Goal: Information Seeking & Learning: Learn about a topic

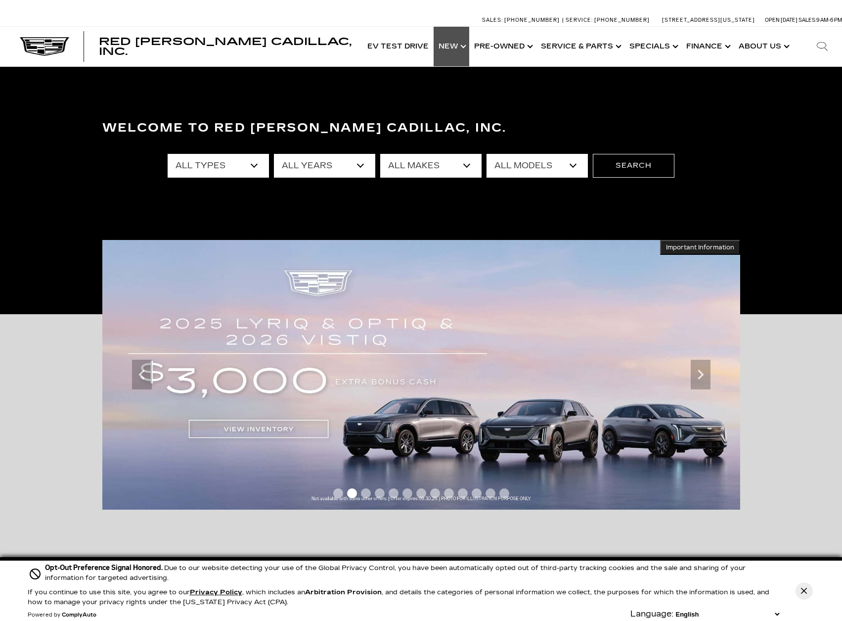
click at [457, 47] on link "Show New" at bounding box center [452, 47] width 36 height 40
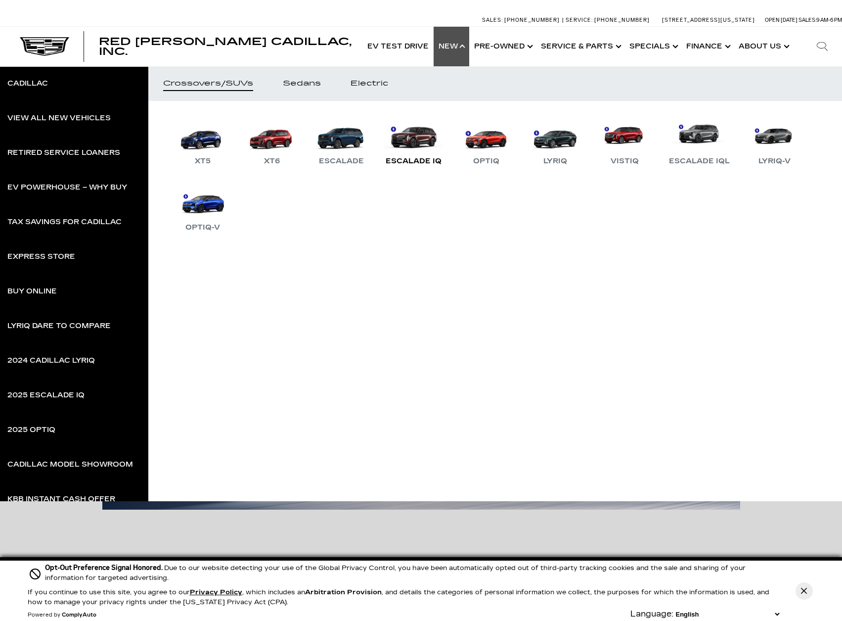
click at [421, 139] on link "Escalade IQ" at bounding box center [414, 141] width 66 height 51
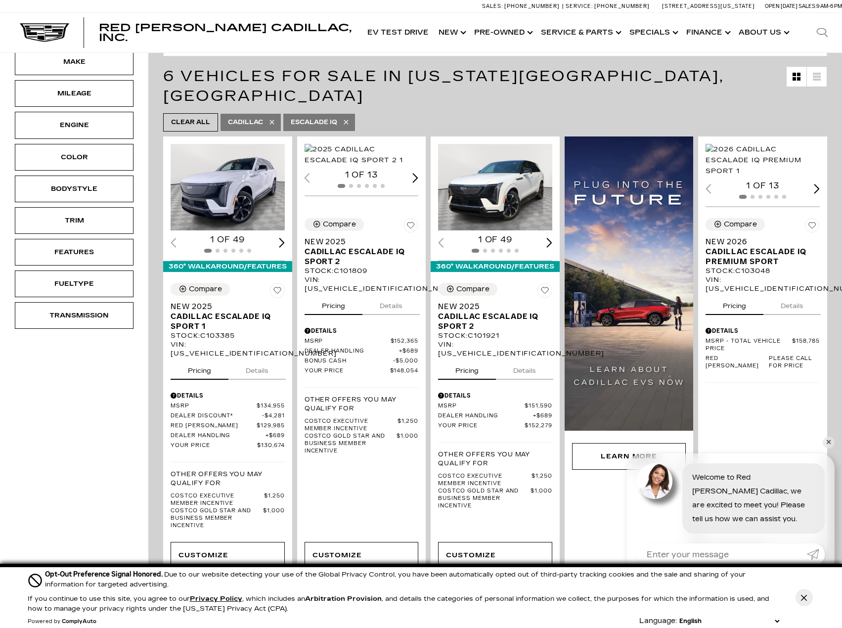
scroll to position [99, 0]
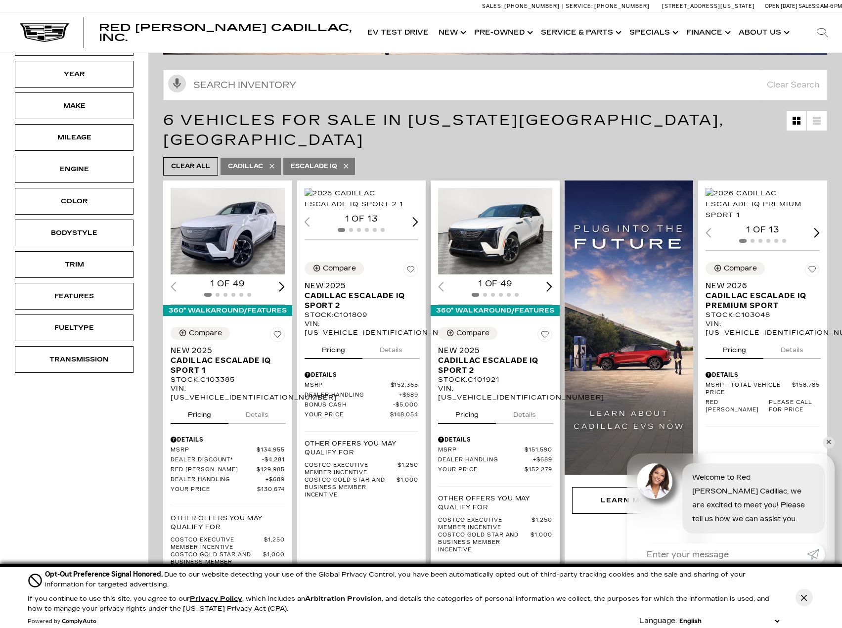
click at [511, 223] on img "1 / 2" at bounding box center [496, 231] width 116 height 87
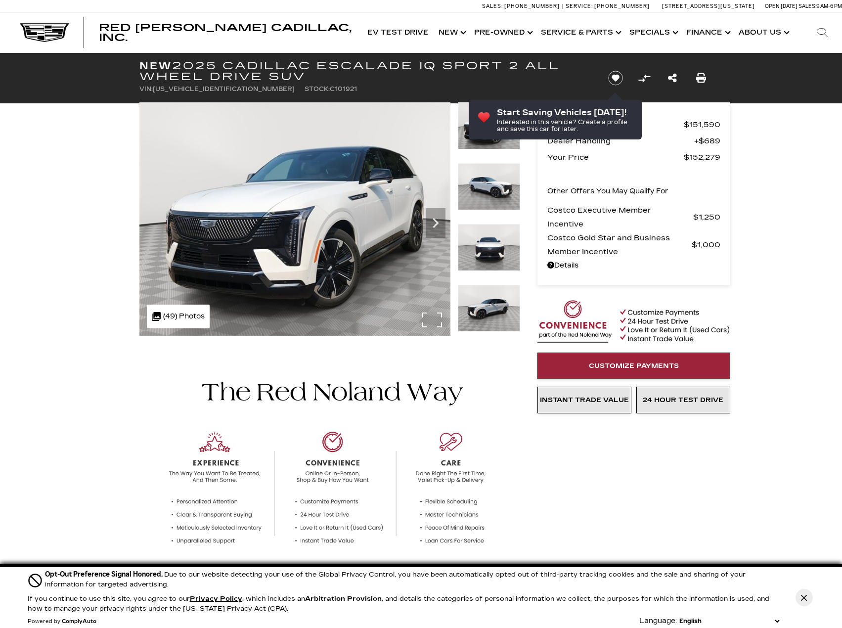
click at [333, 216] on img at bounding box center [294, 218] width 311 height 233
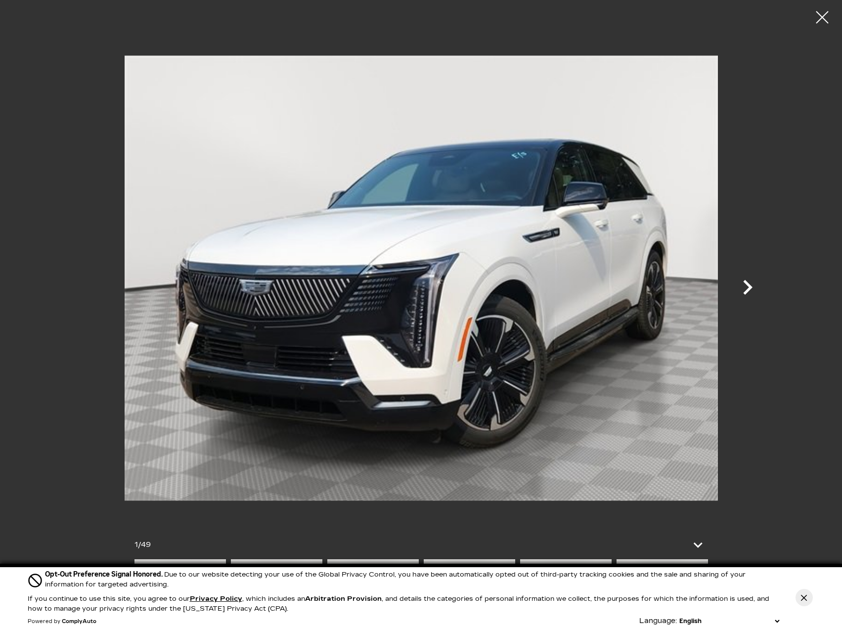
click at [748, 288] on icon "Next" at bounding box center [748, 288] width 30 height 30
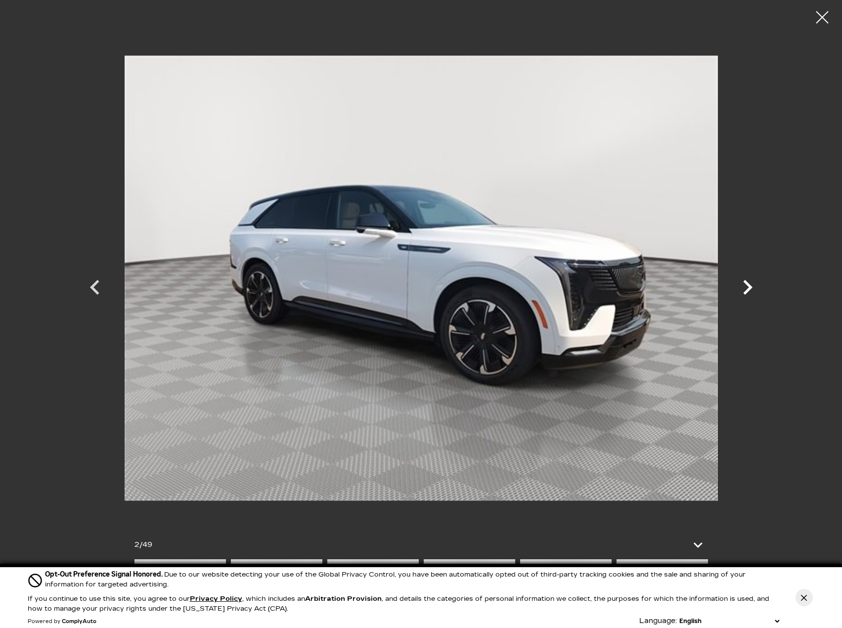
click at [748, 288] on icon "Next" at bounding box center [748, 288] width 30 height 30
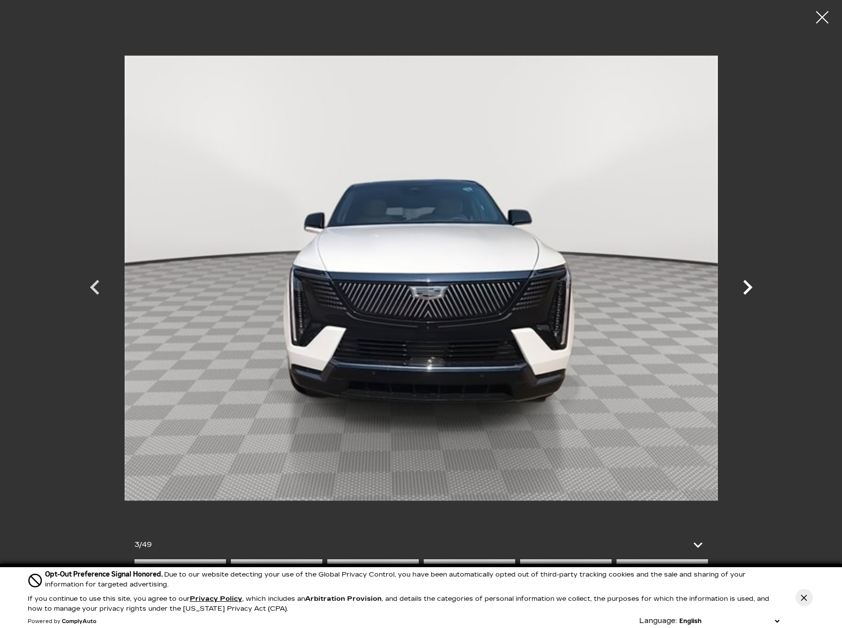
click at [748, 288] on icon "Next" at bounding box center [748, 288] width 30 height 30
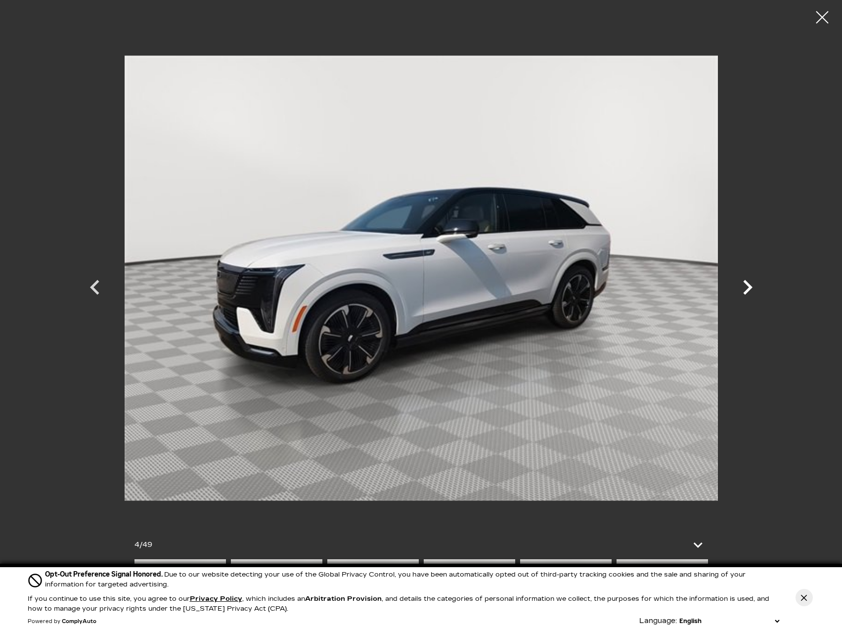
click at [748, 288] on icon "Next" at bounding box center [748, 288] width 30 height 30
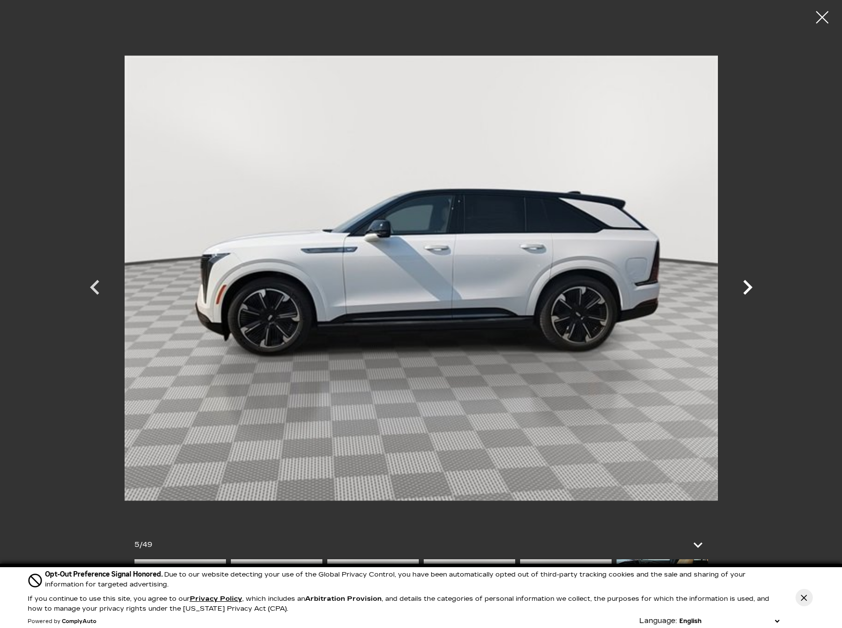
click at [748, 288] on icon "Next" at bounding box center [748, 288] width 30 height 30
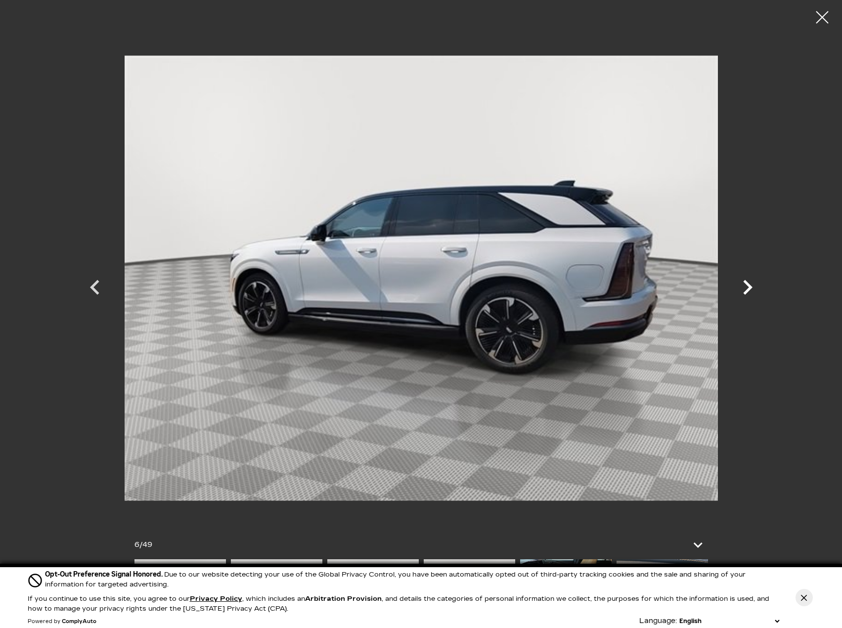
click at [748, 288] on icon "Next" at bounding box center [748, 288] width 30 height 30
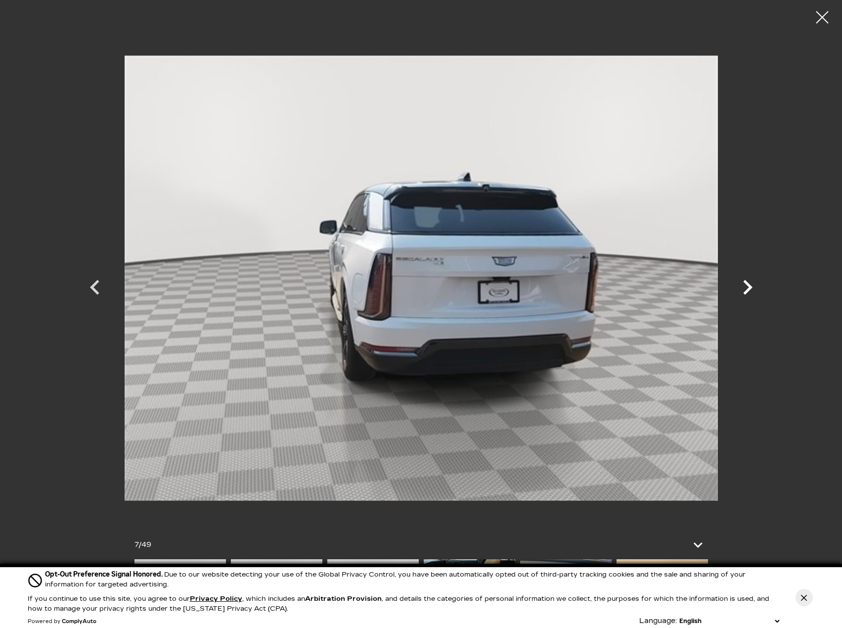
click at [748, 288] on icon "Next" at bounding box center [748, 288] width 30 height 30
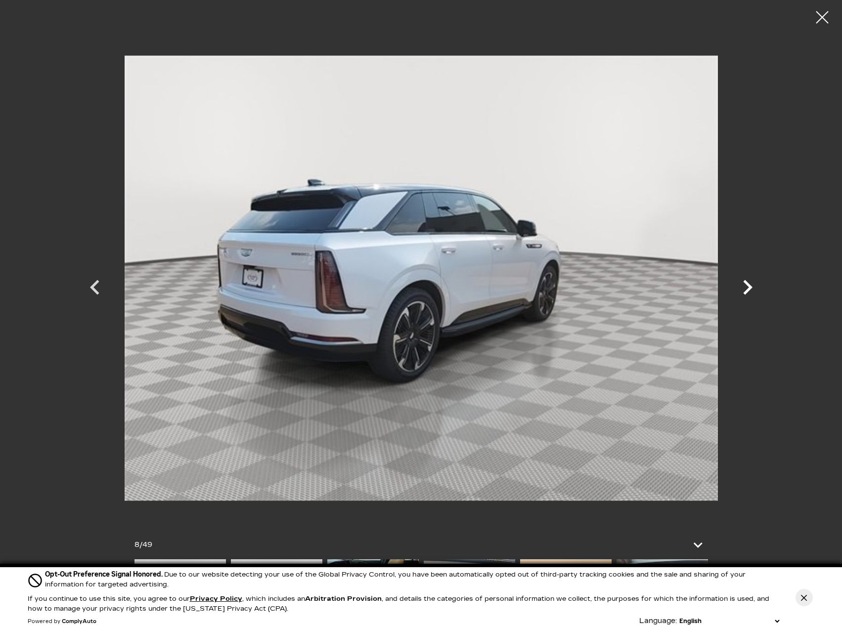
click at [748, 288] on icon "Next" at bounding box center [748, 288] width 30 height 30
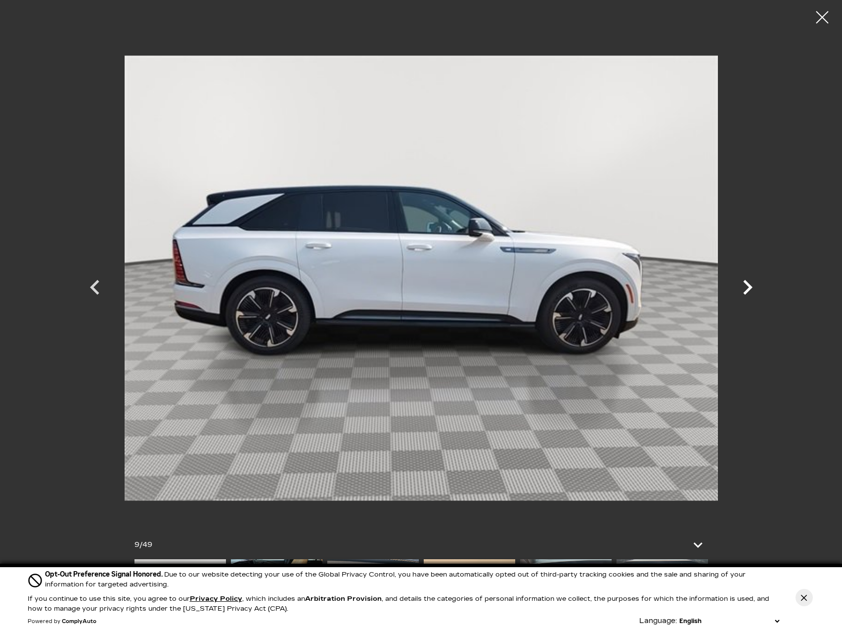
click at [748, 288] on icon "Next" at bounding box center [748, 288] width 30 height 30
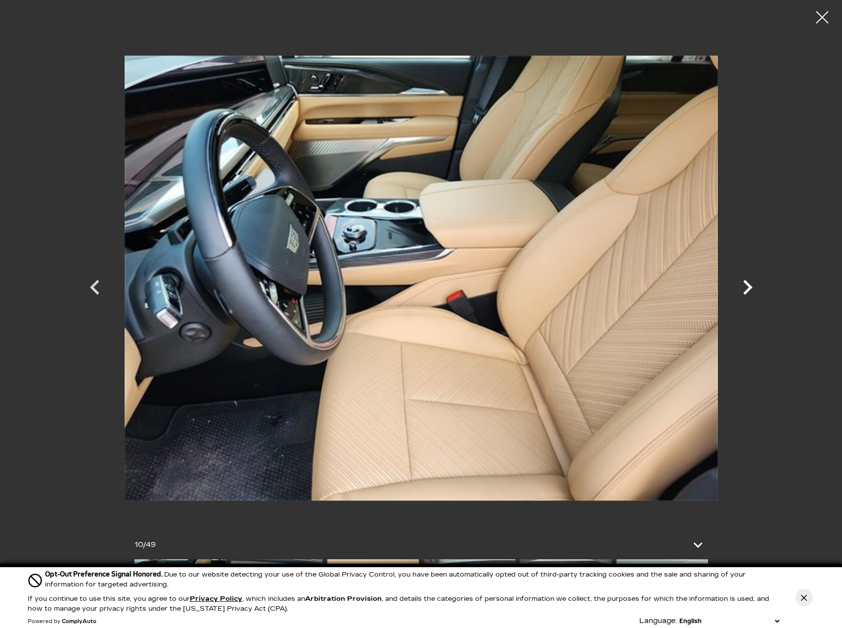
click at [748, 288] on icon "Next" at bounding box center [748, 288] width 30 height 30
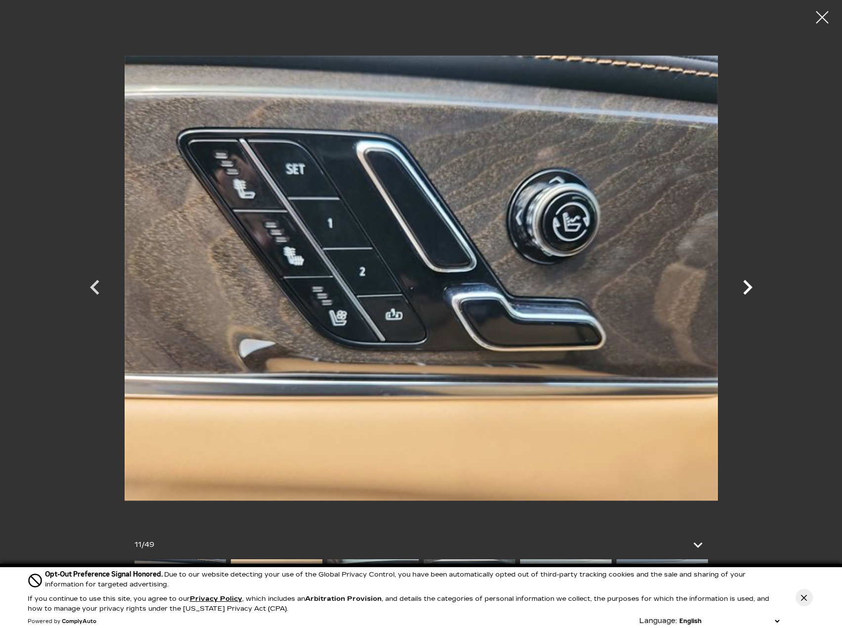
click at [748, 288] on icon "Next" at bounding box center [748, 288] width 30 height 30
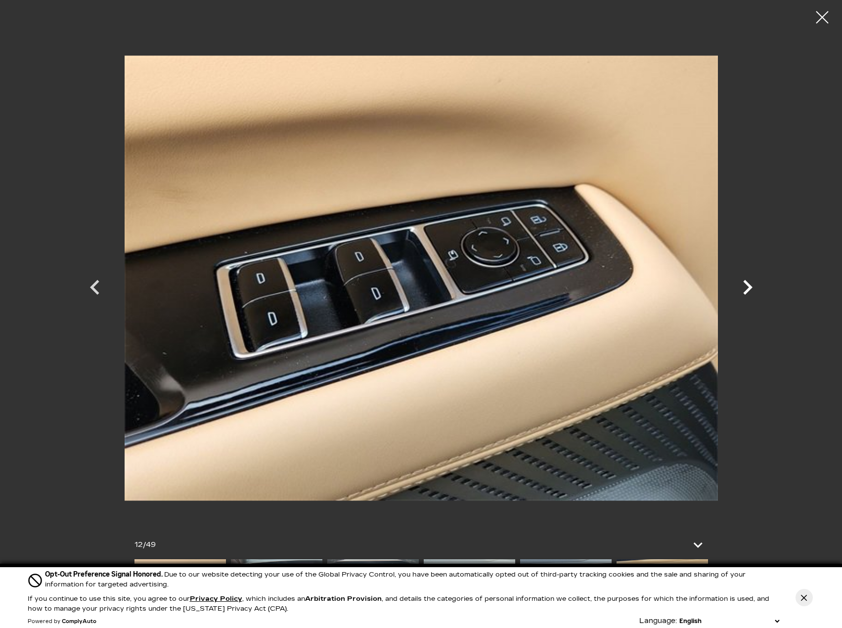
click at [748, 288] on icon "Next" at bounding box center [748, 288] width 30 height 30
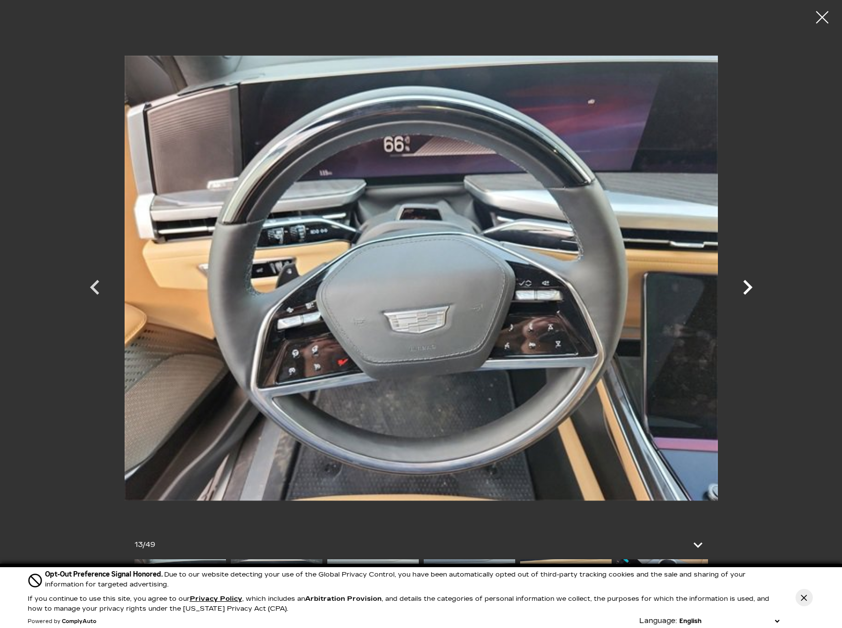
click at [748, 288] on icon "Next" at bounding box center [748, 288] width 30 height 30
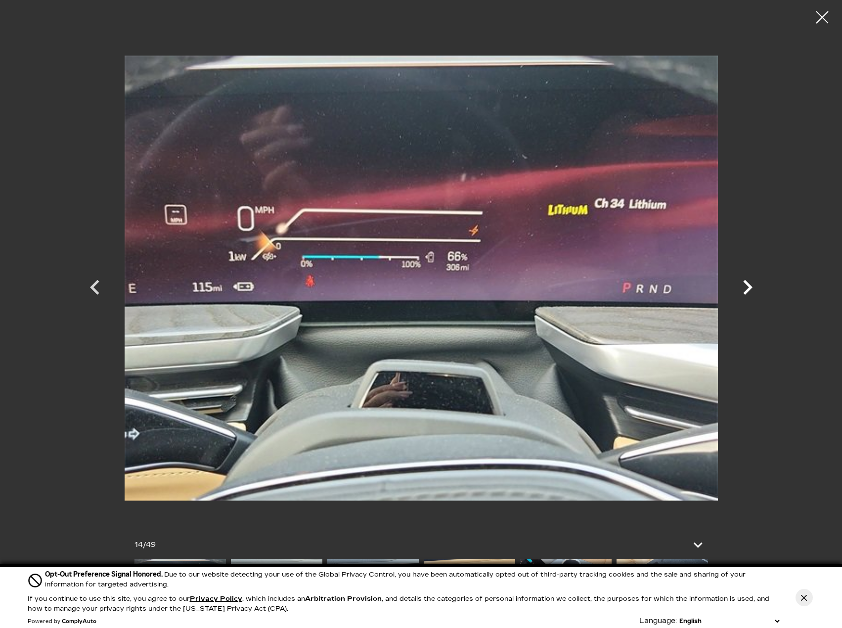
click at [748, 288] on icon "Next" at bounding box center [748, 288] width 30 height 30
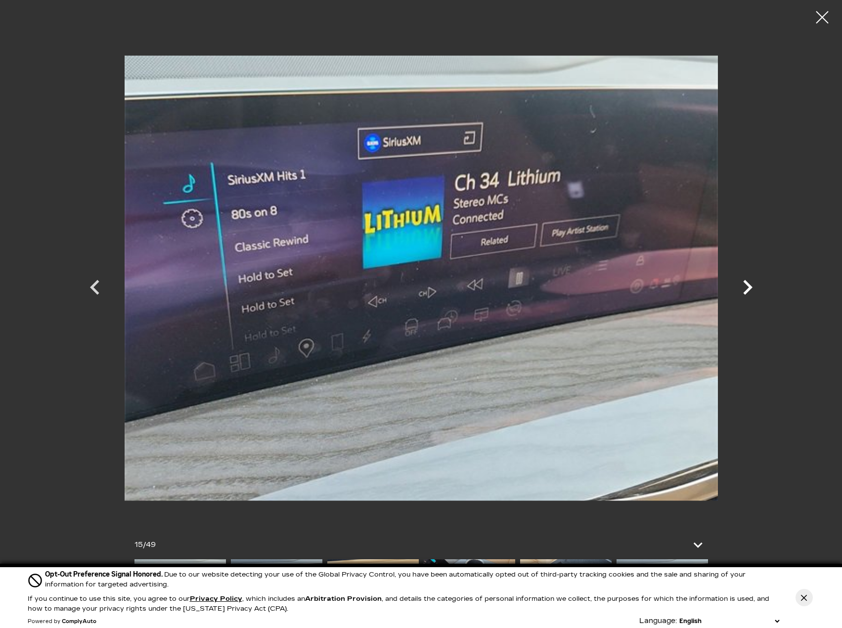
click at [748, 288] on icon "Next" at bounding box center [748, 288] width 30 height 30
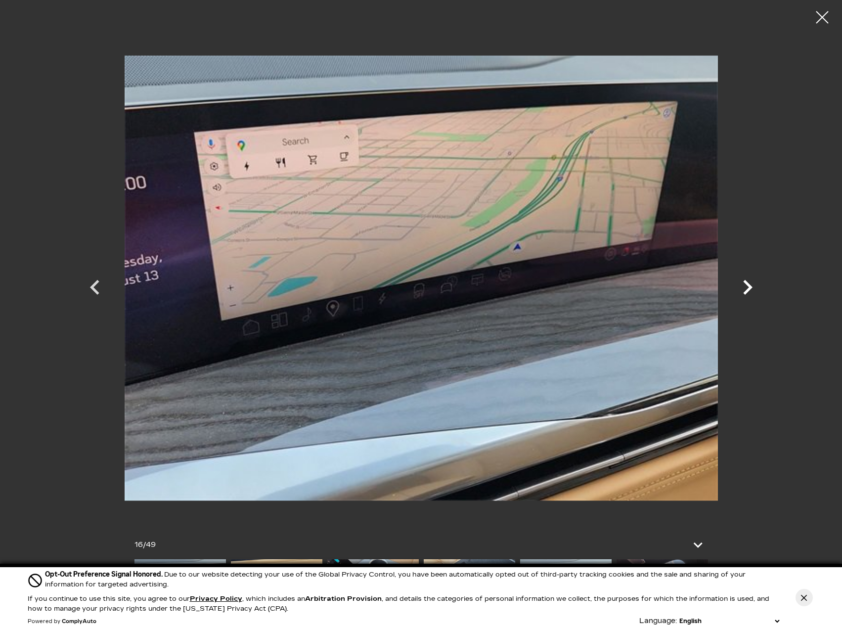
click at [748, 288] on icon "Next" at bounding box center [748, 288] width 30 height 30
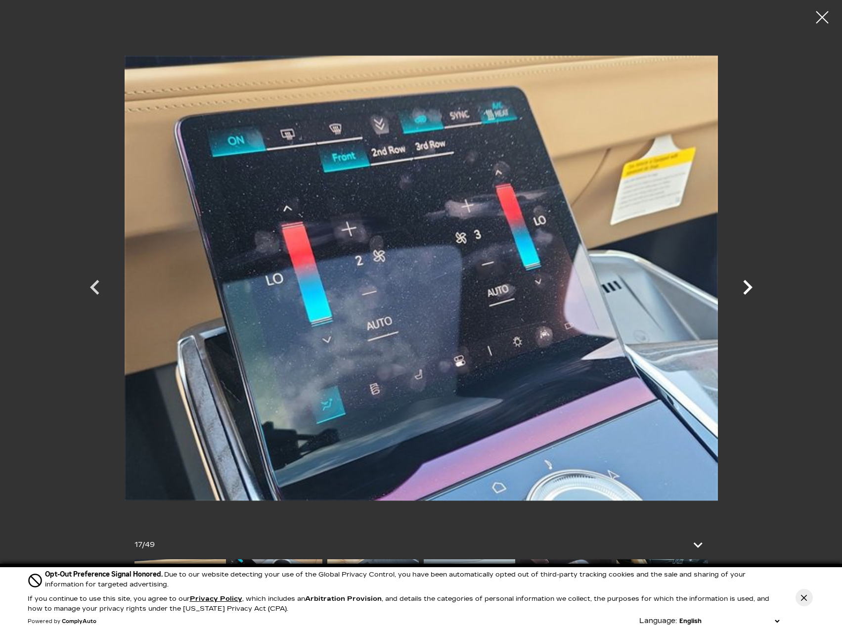
click at [748, 288] on icon "Next" at bounding box center [748, 288] width 30 height 30
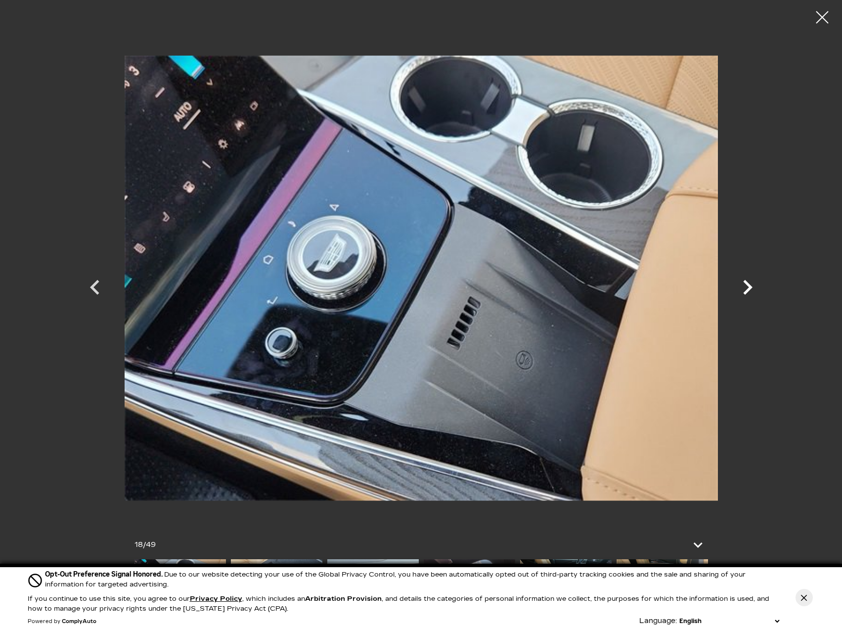
click at [748, 288] on icon "Next" at bounding box center [748, 288] width 30 height 30
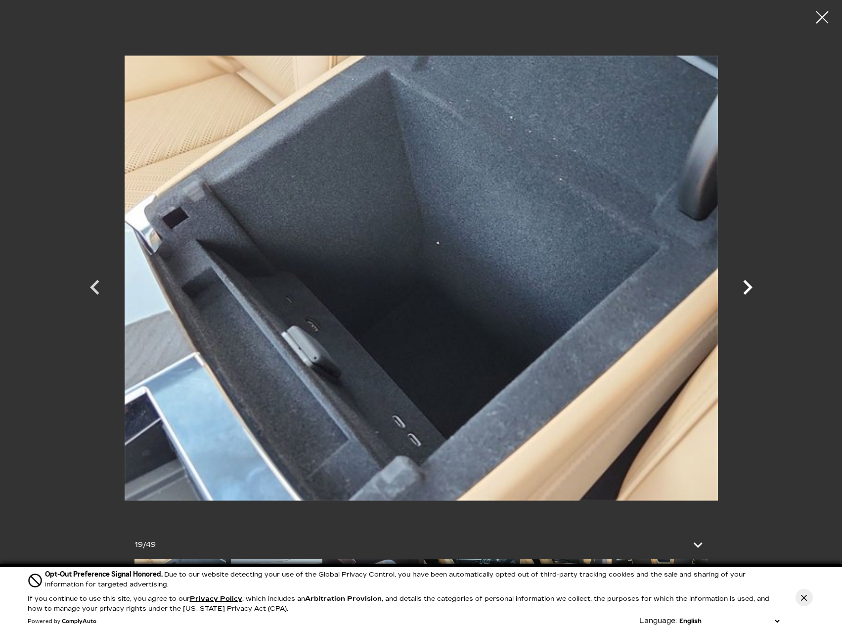
click at [748, 288] on icon "Next" at bounding box center [748, 288] width 30 height 30
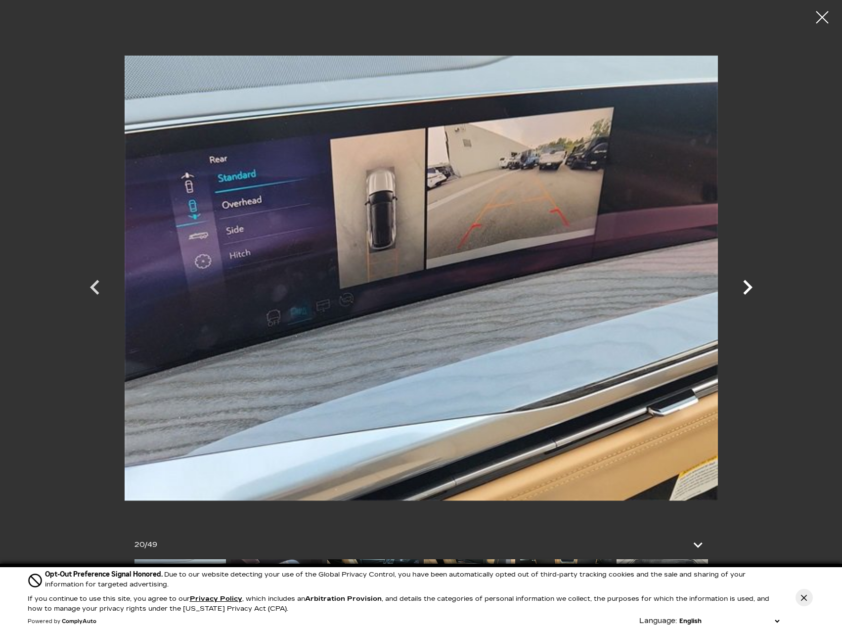
click at [748, 288] on icon "Next" at bounding box center [748, 288] width 30 height 30
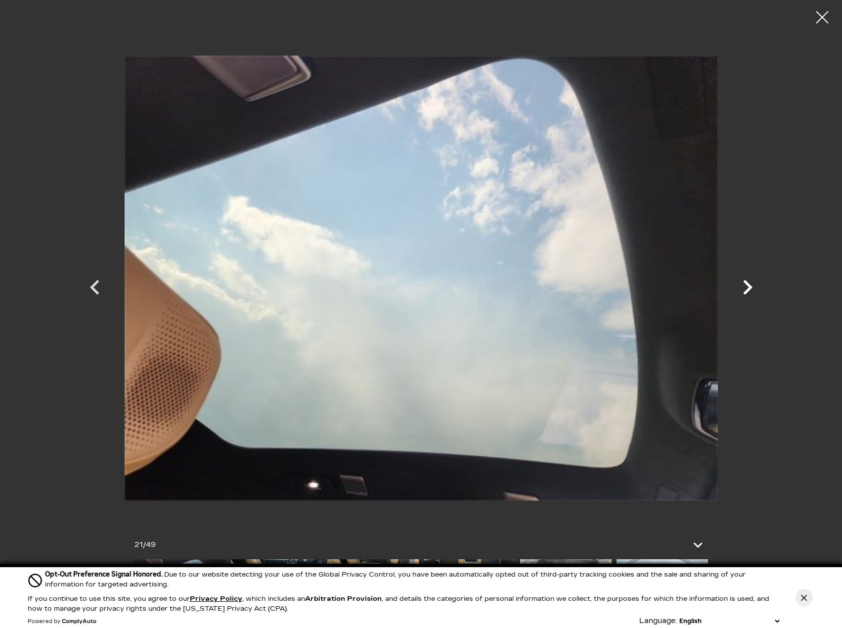
click at [748, 288] on icon "Next" at bounding box center [748, 288] width 30 height 30
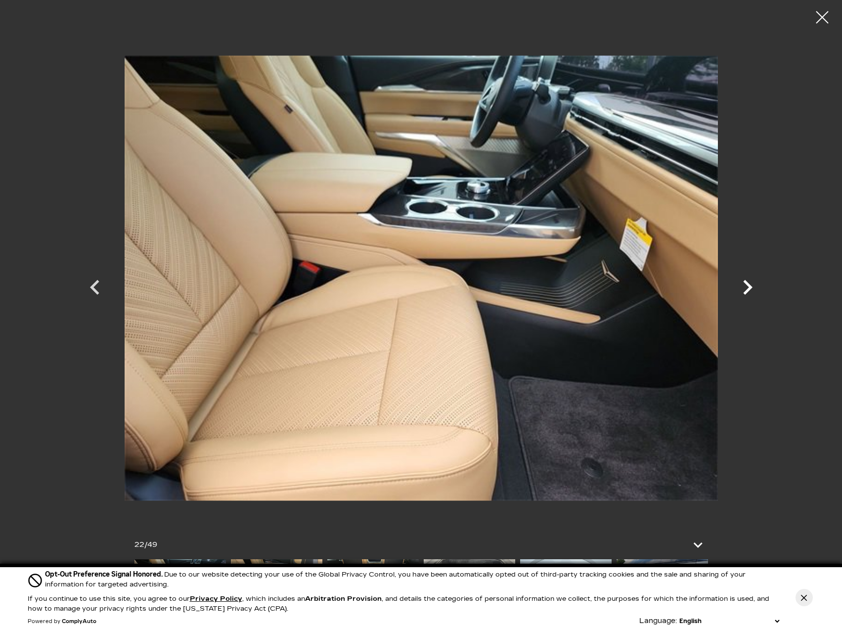
click at [748, 288] on icon "Next" at bounding box center [748, 288] width 30 height 30
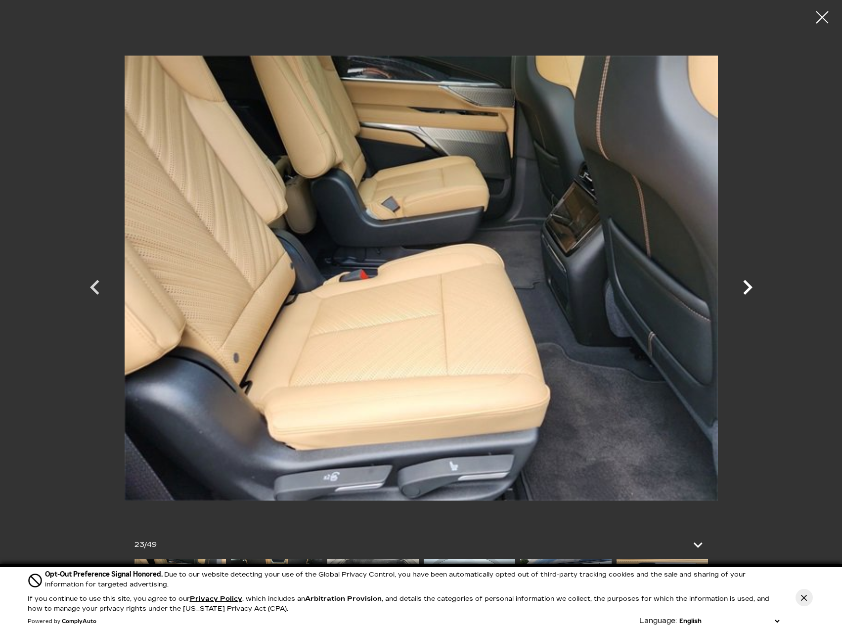
click at [748, 288] on icon "Next" at bounding box center [748, 288] width 30 height 30
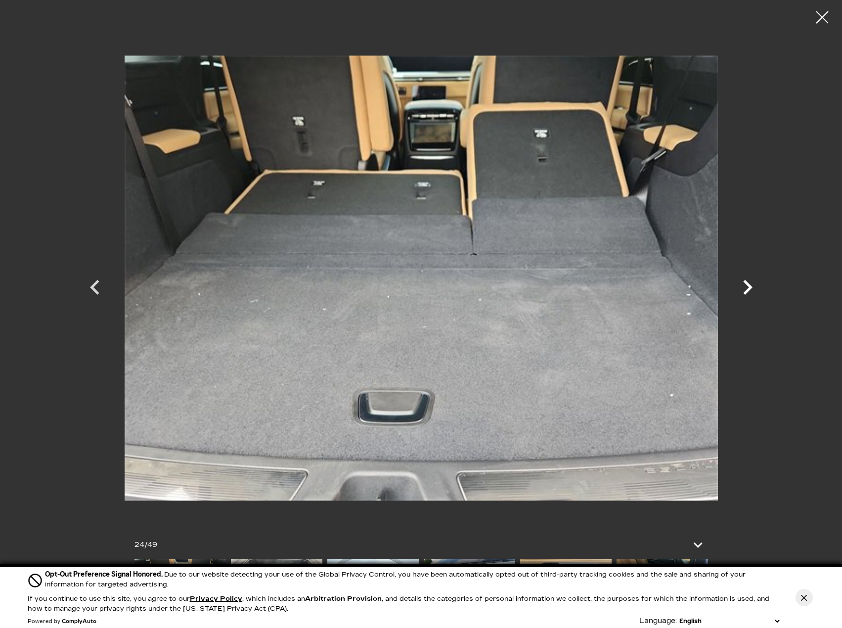
click at [748, 288] on icon "Next" at bounding box center [748, 288] width 30 height 30
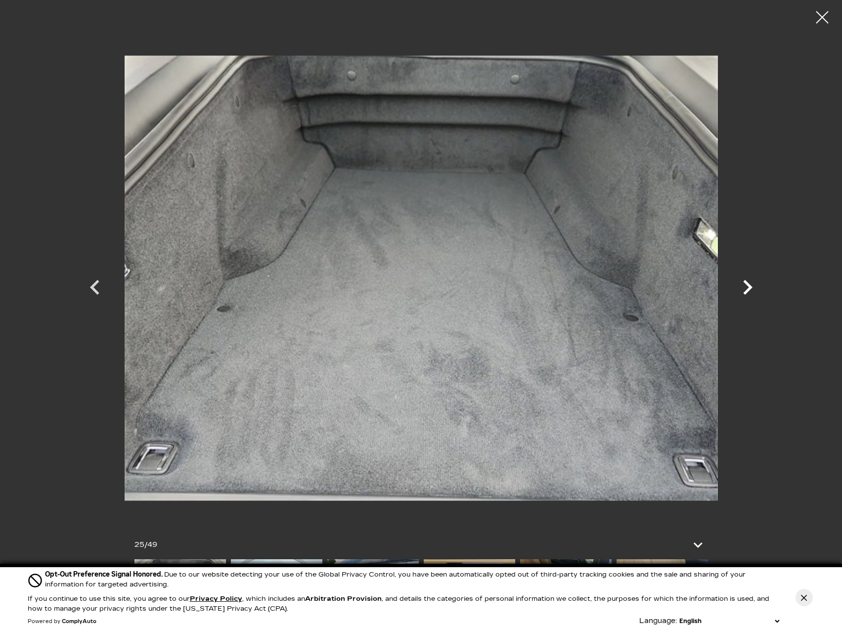
click at [748, 288] on icon "Next" at bounding box center [748, 288] width 30 height 30
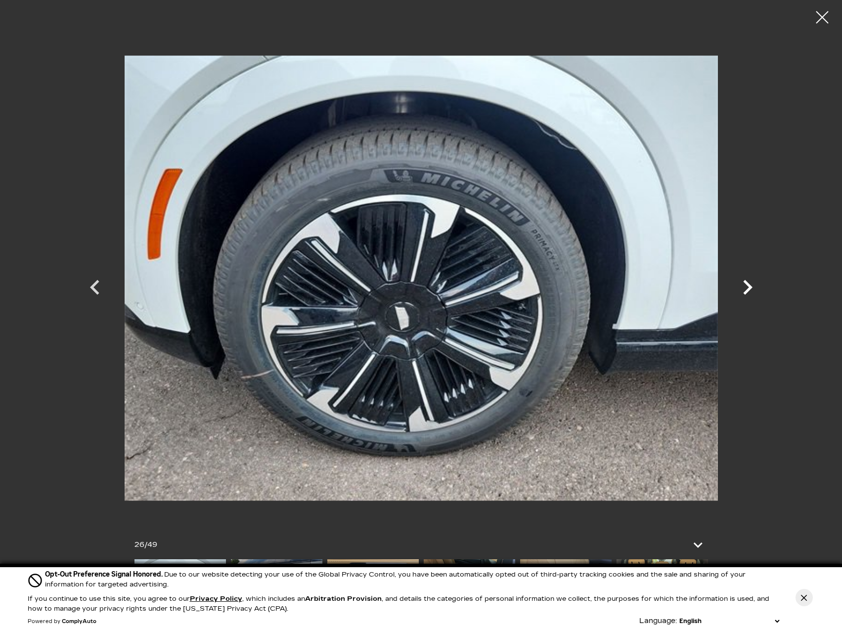
click at [748, 288] on icon "Next" at bounding box center [748, 288] width 30 height 30
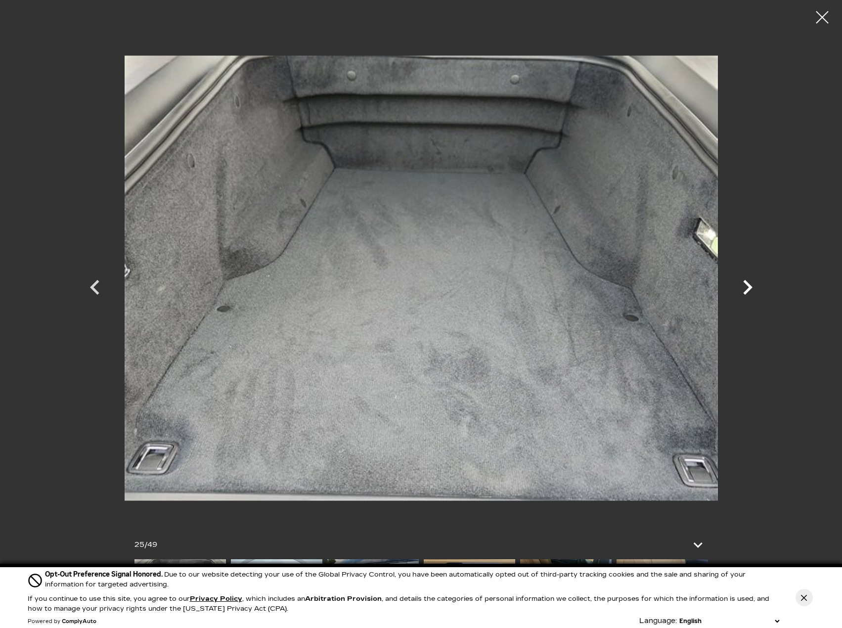
click at [748, 288] on icon "Next" at bounding box center [747, 287] width 9 height 15
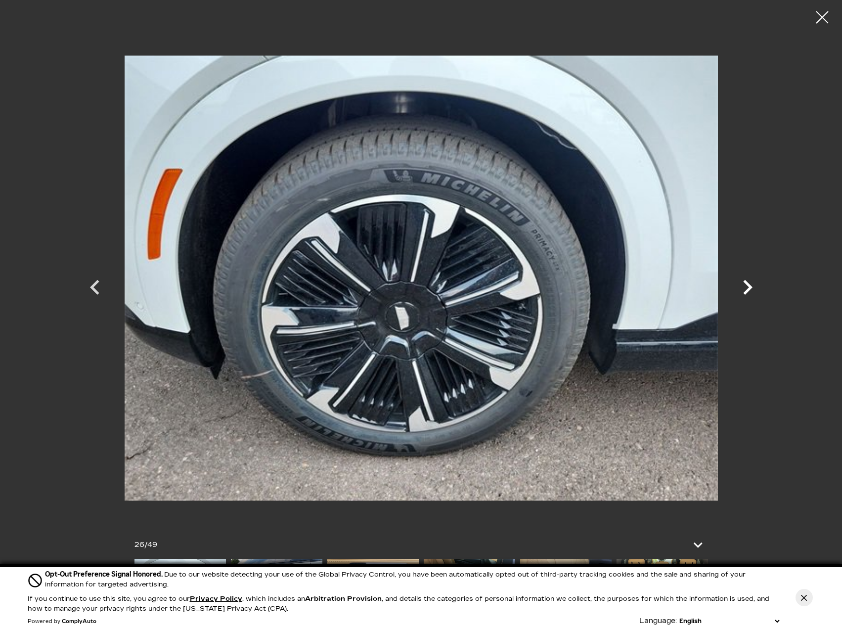
click at [748, 288] on icon "Next" at bounding box center [747, 287] width 9 height 15
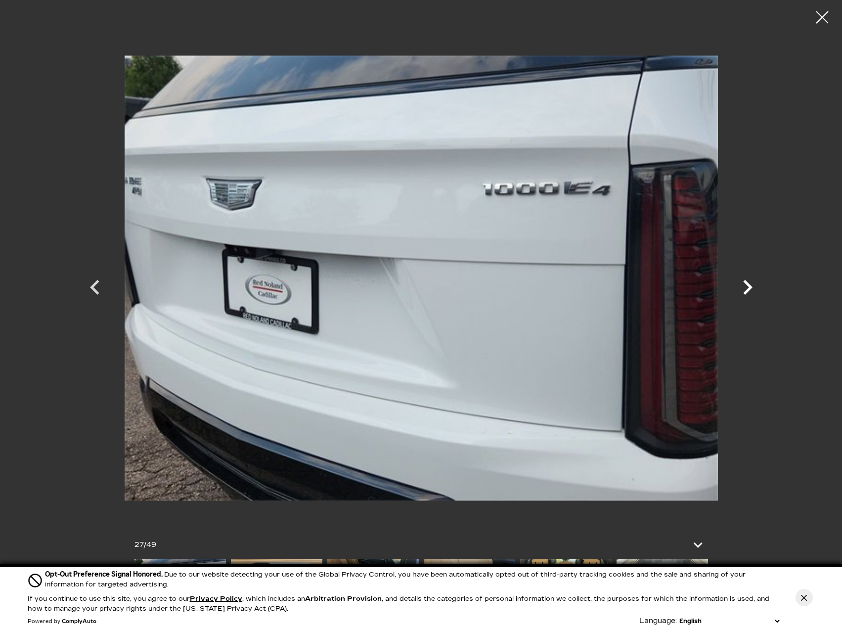
click at [748, 288] on icon "Next" at bounding box center [747, 287] width 9 height 15
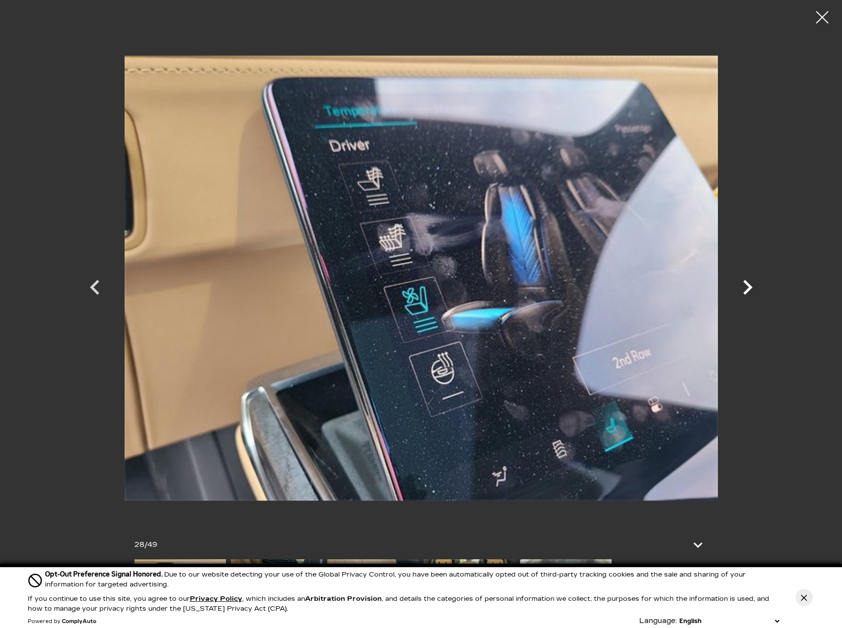
click at [748, 288] on icon "Next" at bounding box center [747, 287] width 9 height 15
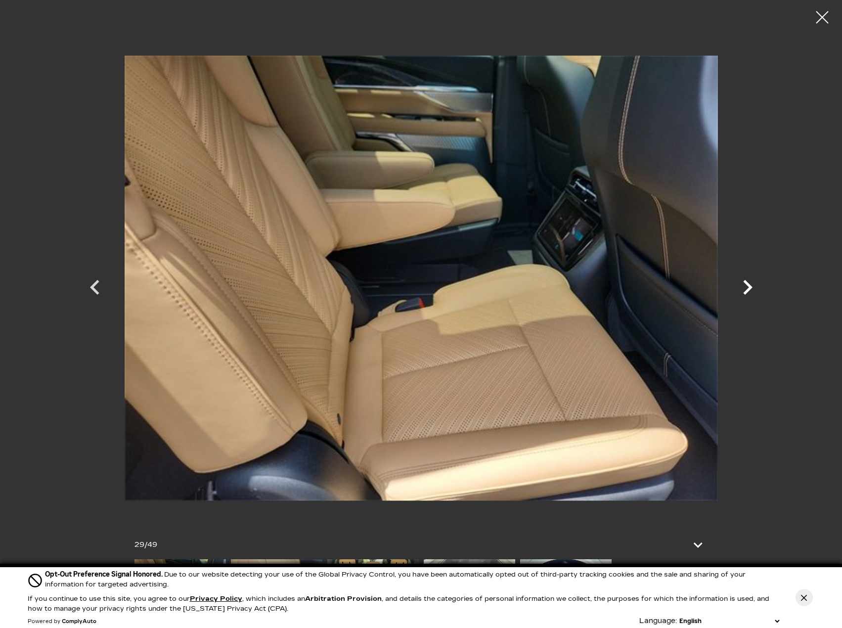
click at [748, 288] on icon "Next" at bounding box center [747, 287] width 9 height 15
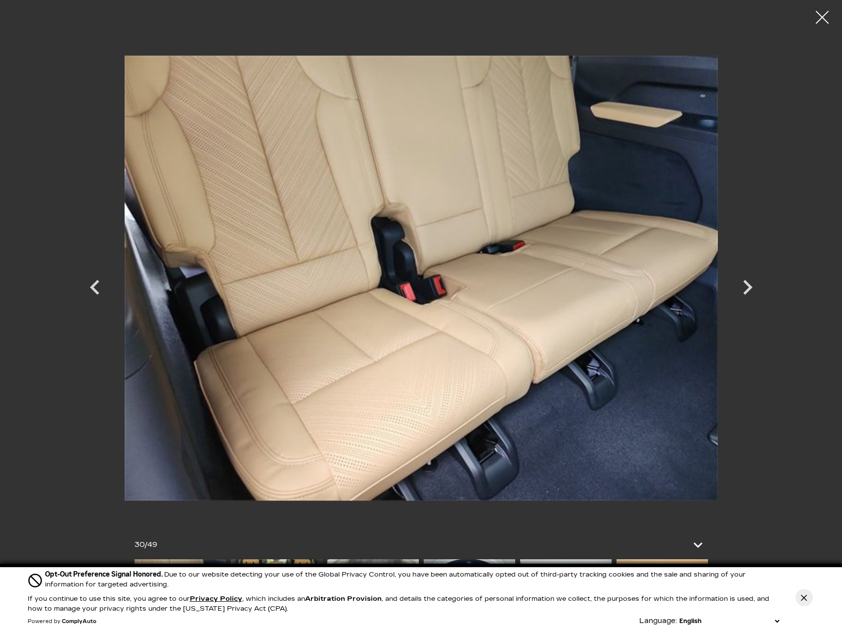
click at [822, 15] on div at bounding box center [823, 17] width 26 height 26
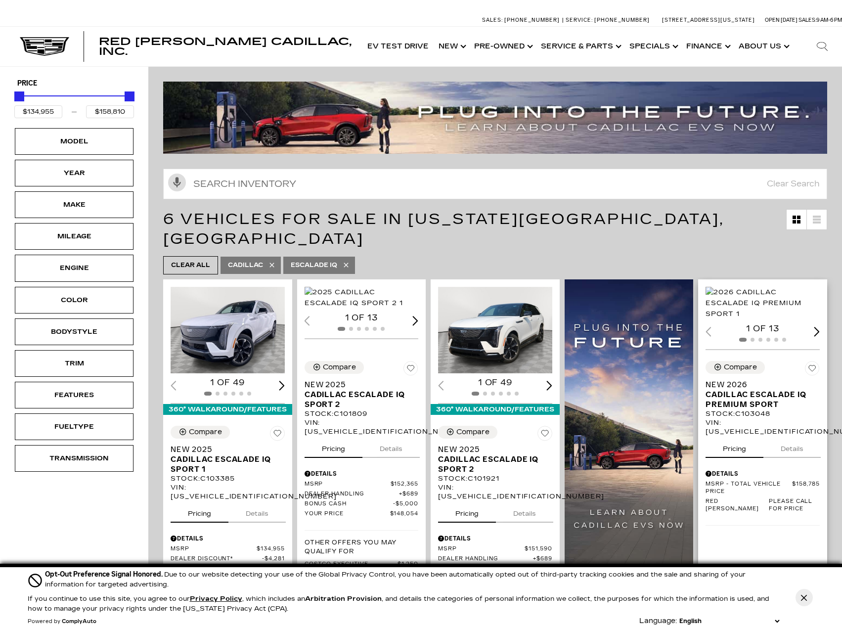
click at [777, 304] on img "1 / 2" at bounding box center [764, 303] width 116 height 33
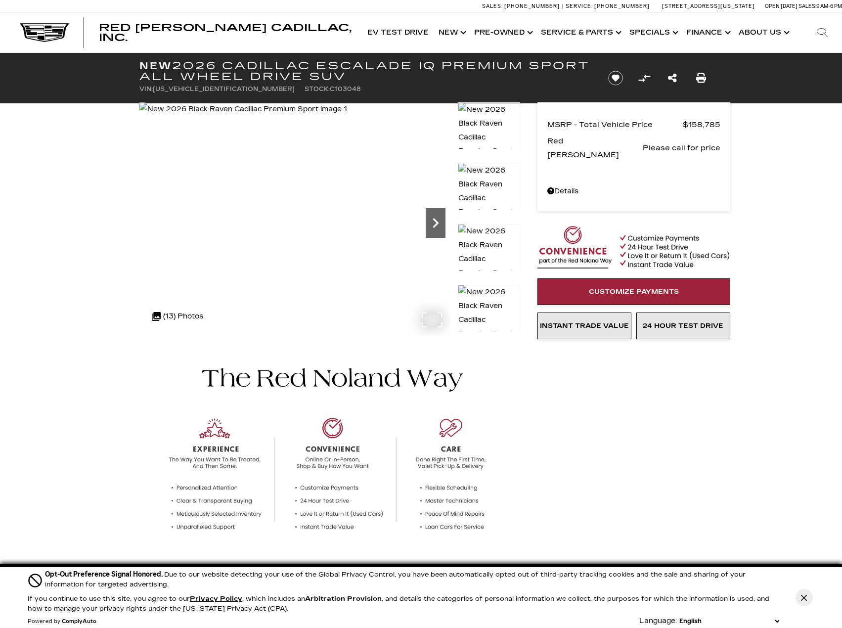
click at [434, 219] on icon "Next" at bounding box center [436, 223] width 6 height 10
click at [435, 220] on icon "Next" at bounding box center [436, 223] width 6 height 10
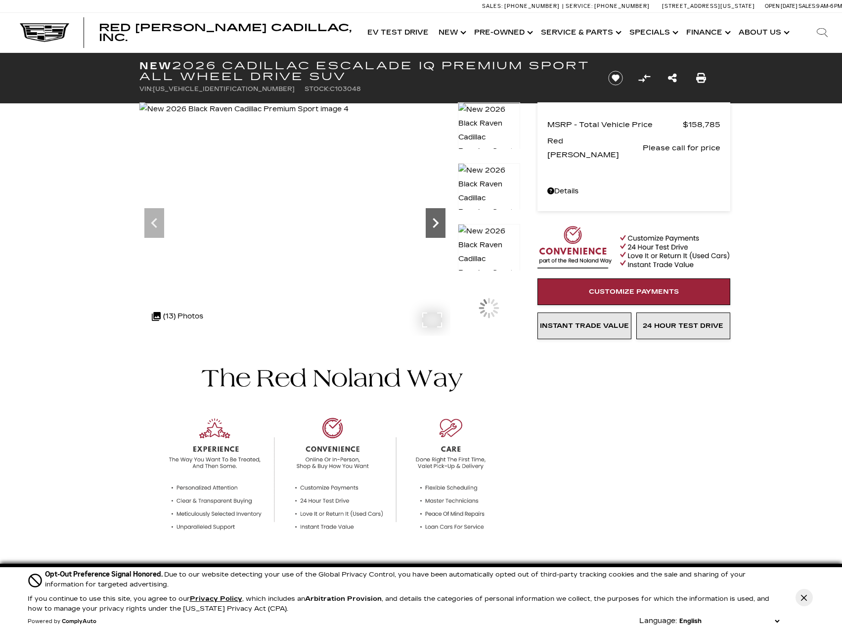
click at [435, 220] on icon "Next" at bounding box center [436, 223] width 6 height 10
click at [436, 221] on icon "Next" at bounding box center [436, 223] width 6 height 10
click at [436, 228] on icon "Next" at bounding box center [436, 223] width 20 height 20
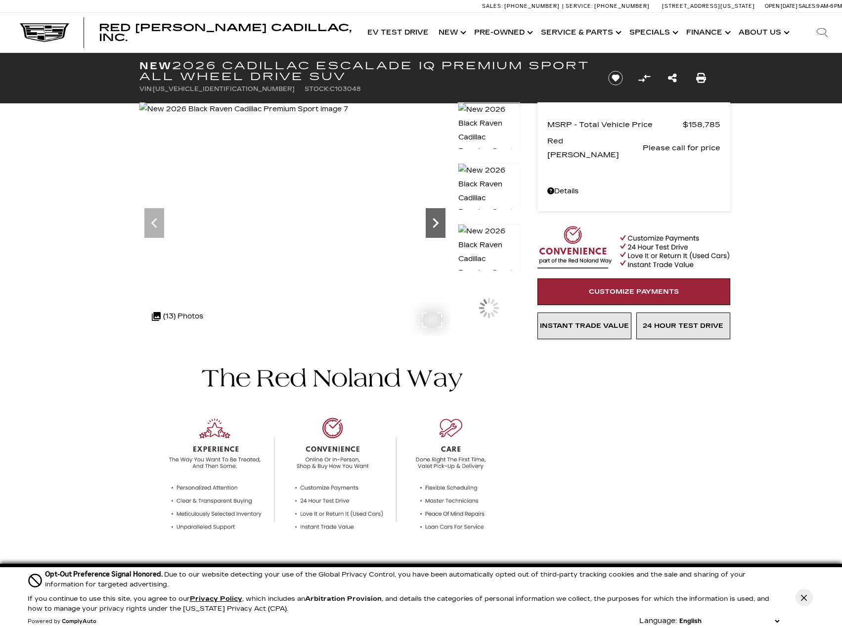
click at [436, 228] on icon "Next" at bounding box center [436, 223] width 20 height 20
click at [437, 224] on icon "Next" at bounding box center [436, 223] width 6 height 10
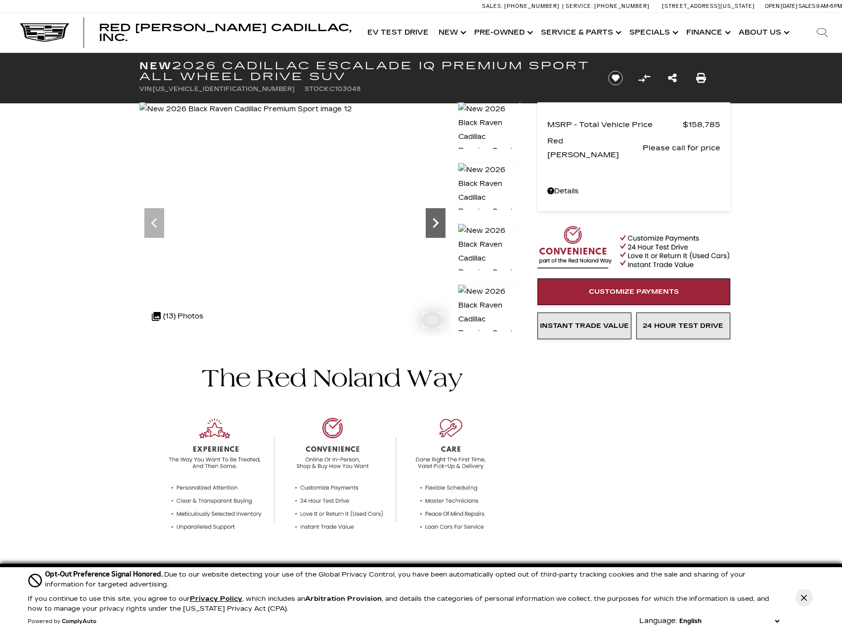
click at [437, 224] on icon "Next" at bounding box center [436, 223] width 6 height 10
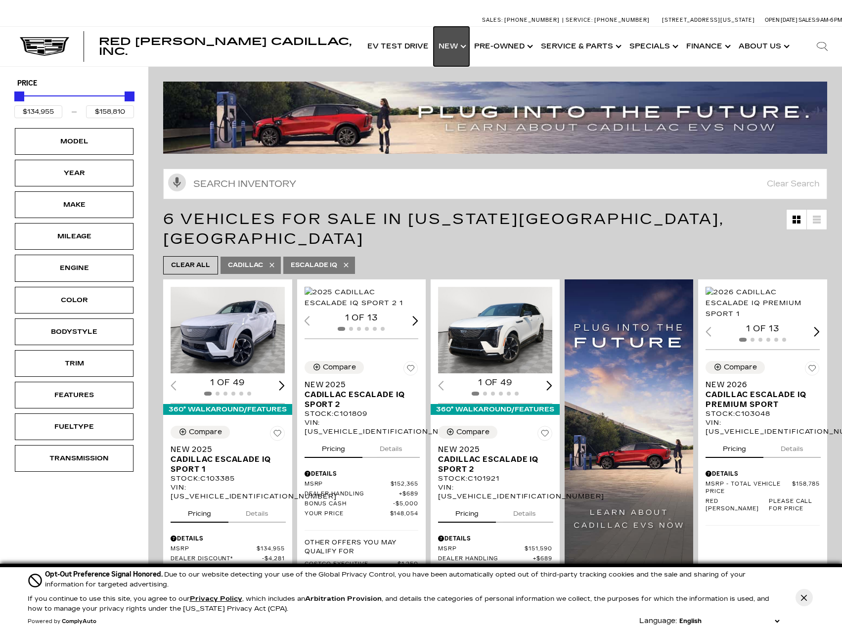
click at [461, 49] on link "Show New" at bounding box center [452, 47] width 36 height 40
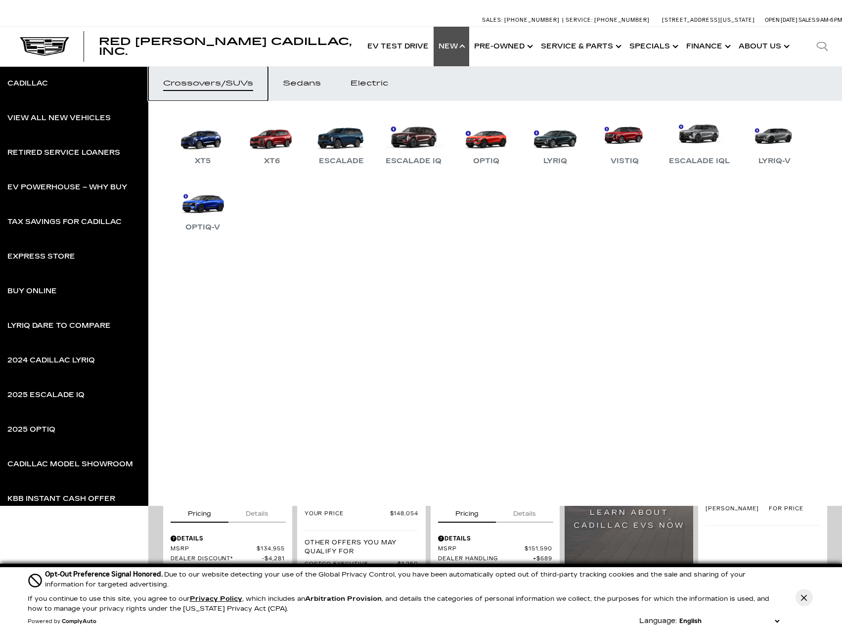
click at [214, 83] on div "Crossovers/SUVs" at bounding box center [208, 83] width 90 height 7
click at [704, 131] on link "Escalade IQL" at bounding box center [699, 141] width 71 height 51
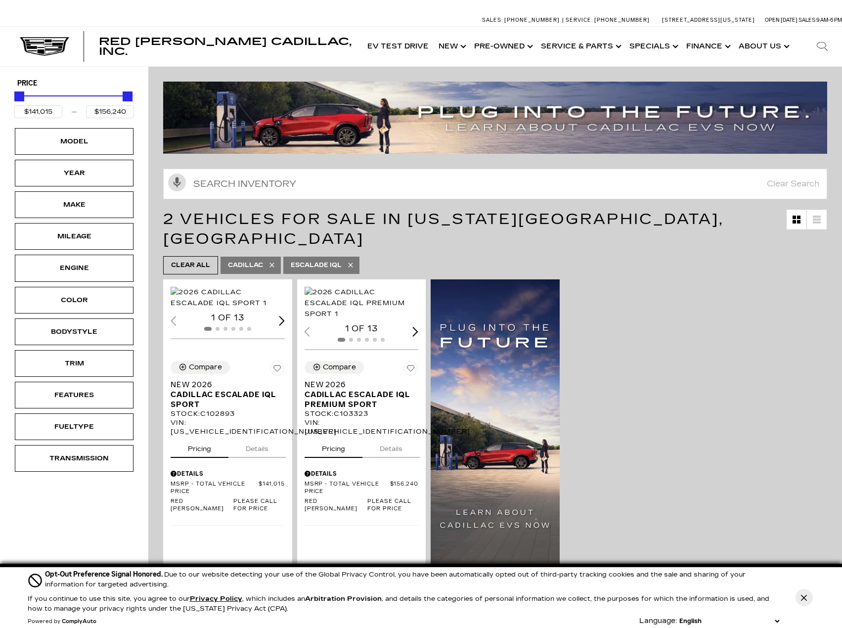
click at [678, 379] on div "Loading... (13) View All Photos 1 of 13 Compare Save This Vehicle - New 2026 Ca…" at bounding box center [495, 452] width 669 height 351
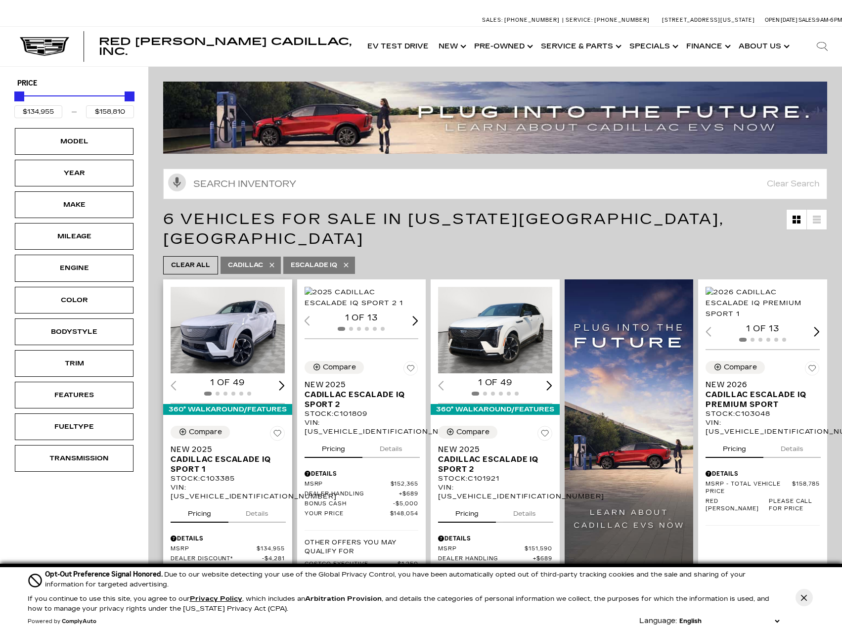
click at [247, 308] on img "1 / 2" at bounding box center [229, 330] width 116 height 87
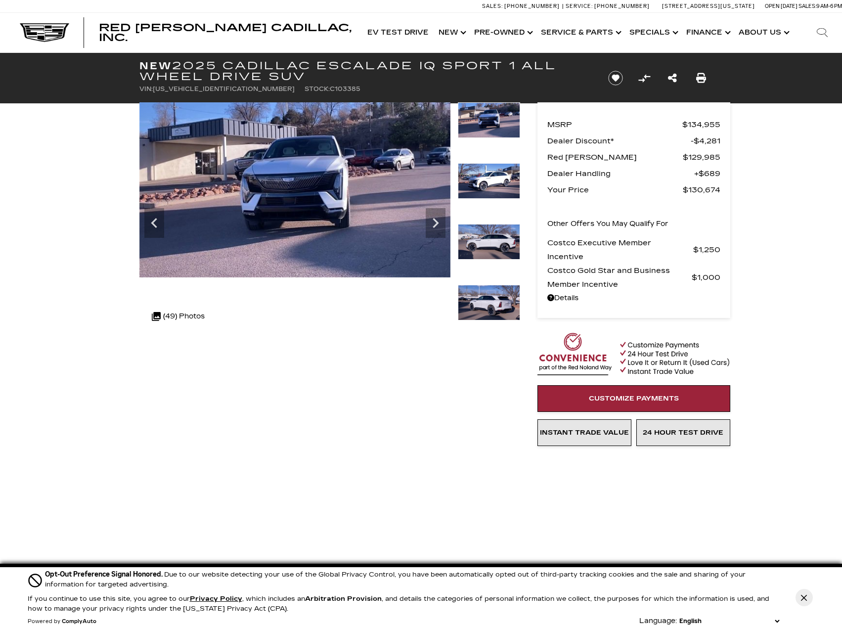
click at [442, 232] on div "Next" at bounding box center [436, 223] width 20 height 30
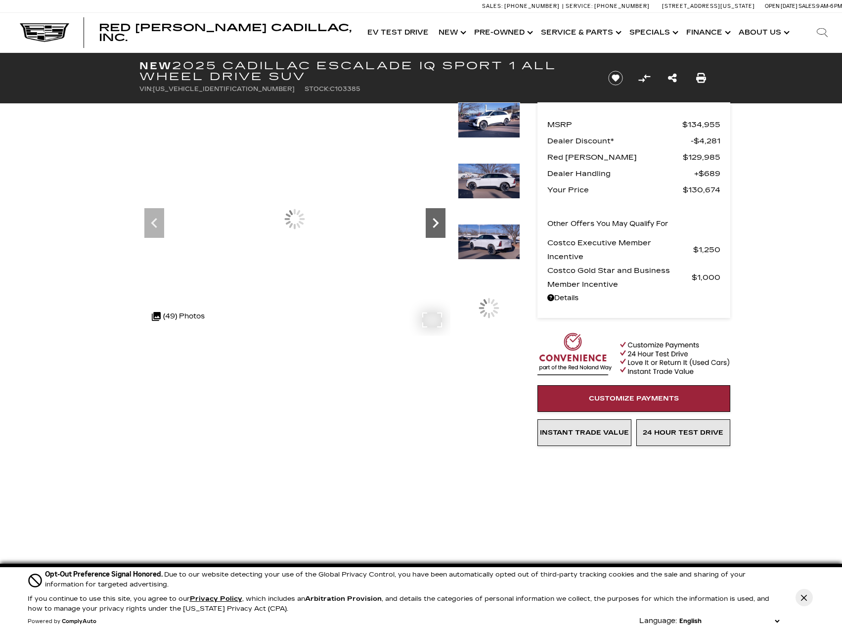
click at [440, 228] on icon "Next" at bounding box center [436, 223] width 20 height 20
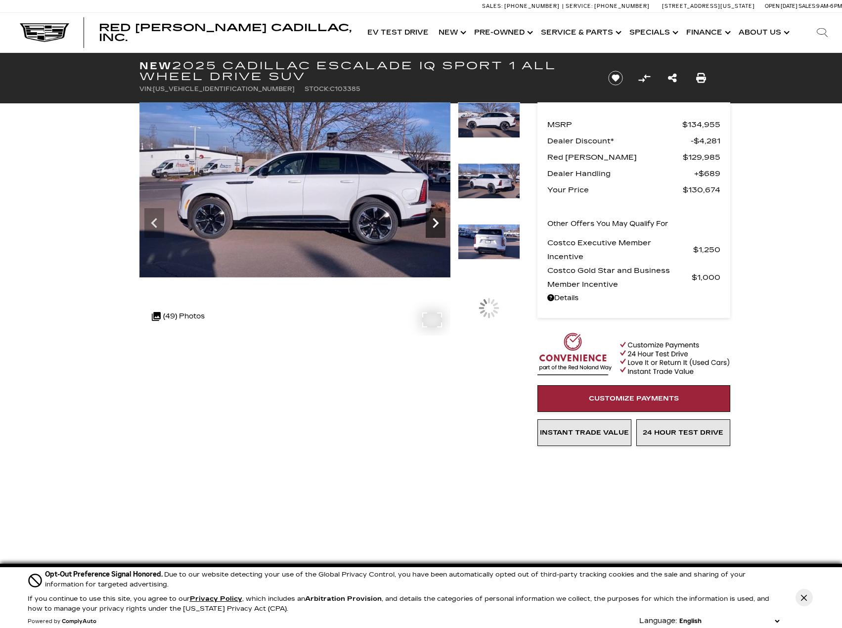
click at [440, 228] on icon "Next" at bounding box center [436, 223] width 20 height 20
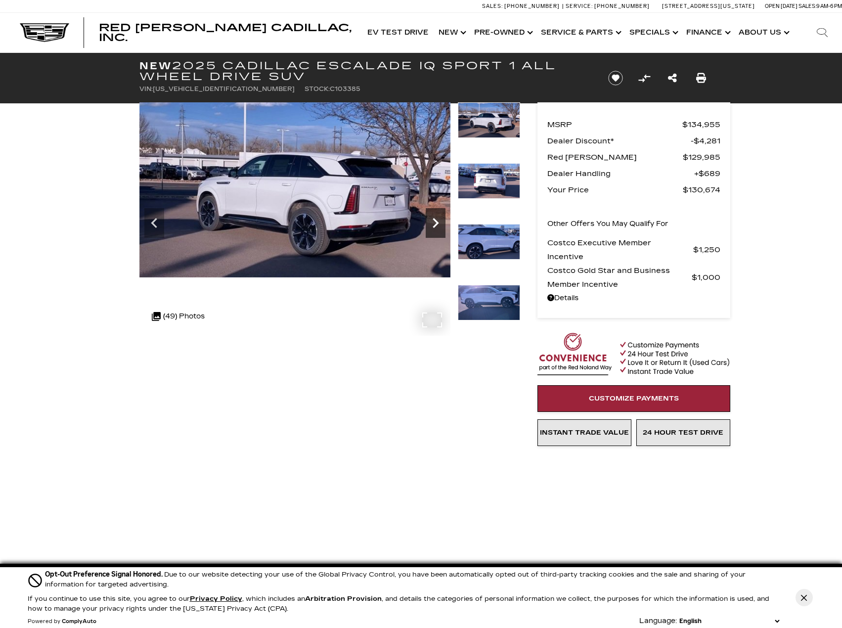
click at [440, 228] on icon "Next" at bounding box center [436, 223] width 20 height 20
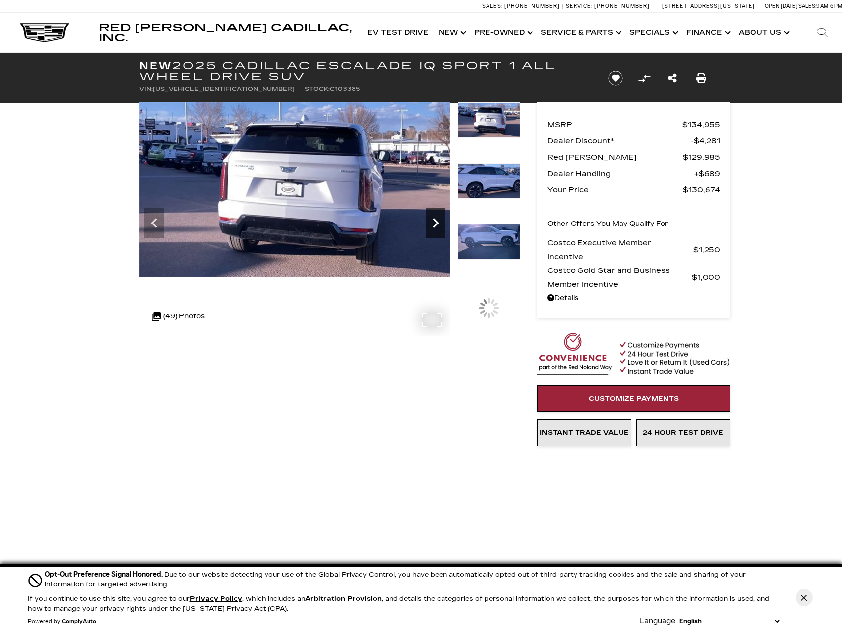
click at [440, 228] on icon "Next" at bounding box center [436, 223] width 20 height 20
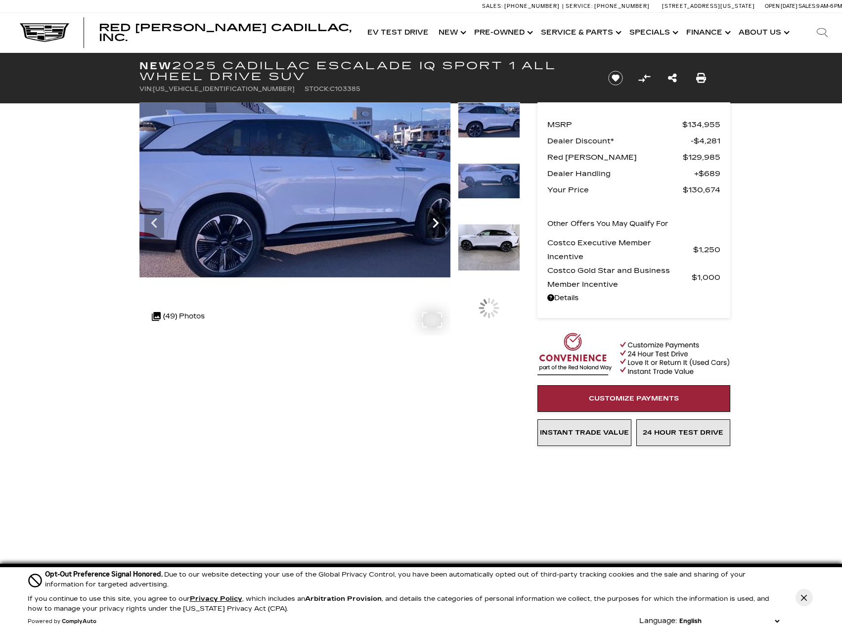
click at [440, 228] on icon "Next" at bounding box center [436, 223] width 20 height 20
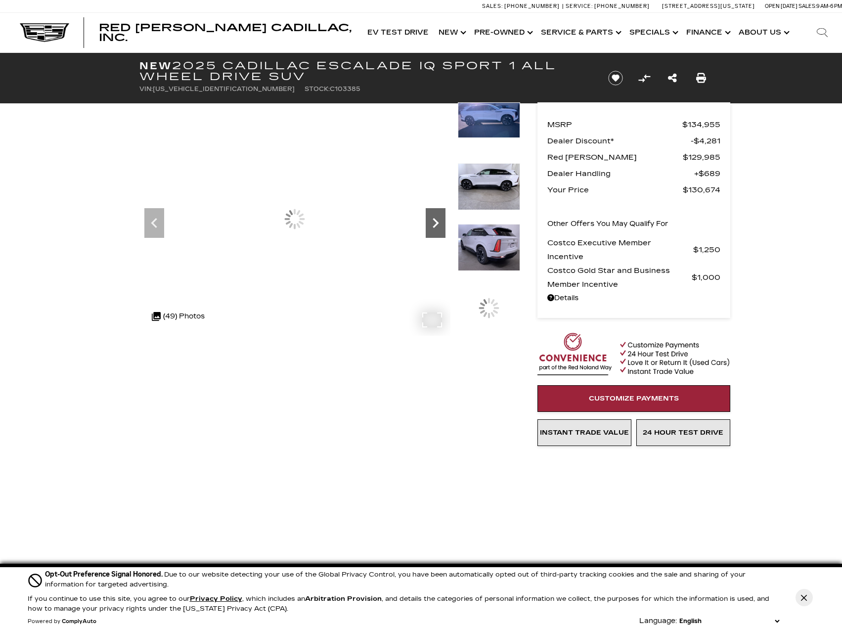
click at [440, 228] on icon "Next" at bounding box center [436, 223] width 20 height 20
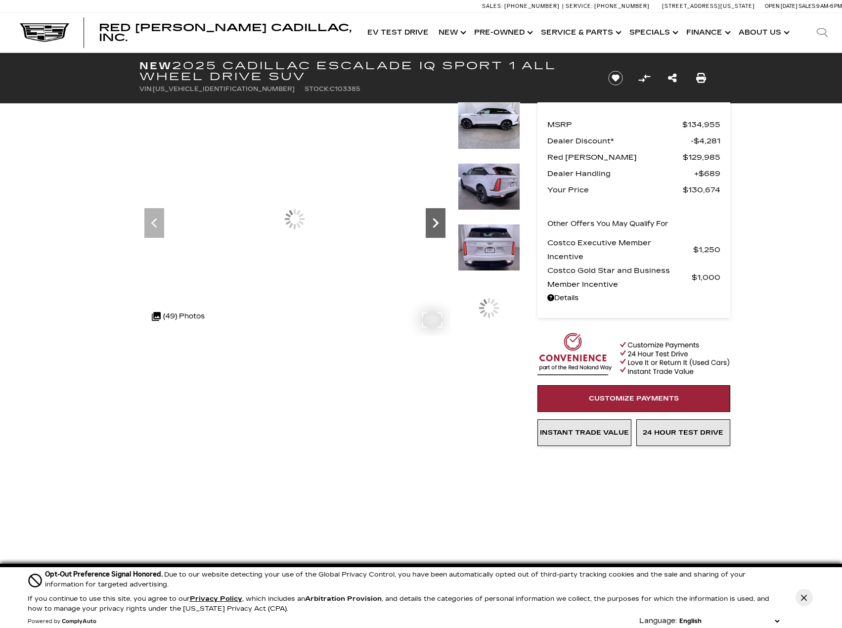
click at [440, 228] on icon "Next" at bounding box center [436, 223] width 20 height 20
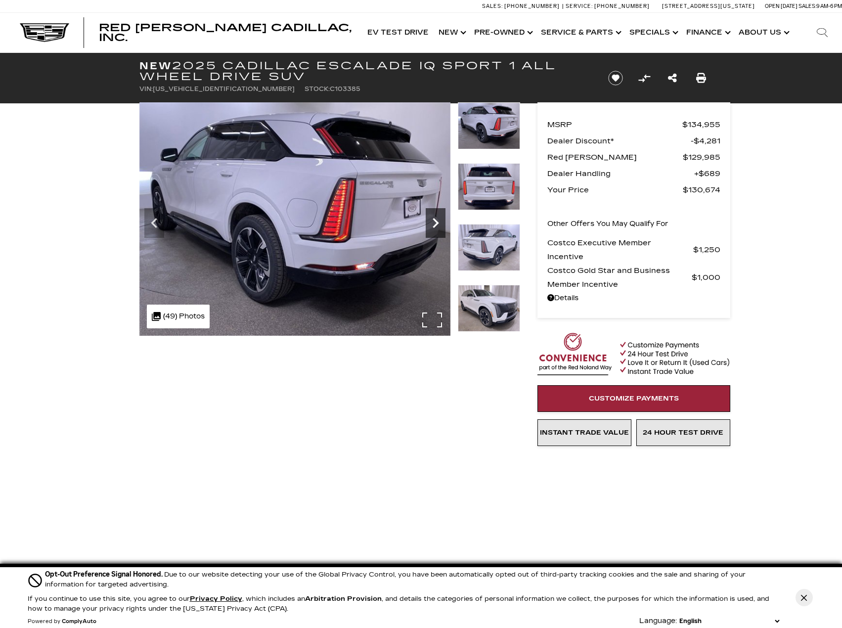
click at [440, 228] on icon "Next" at bounding box center [436, 223] width 20 height 20
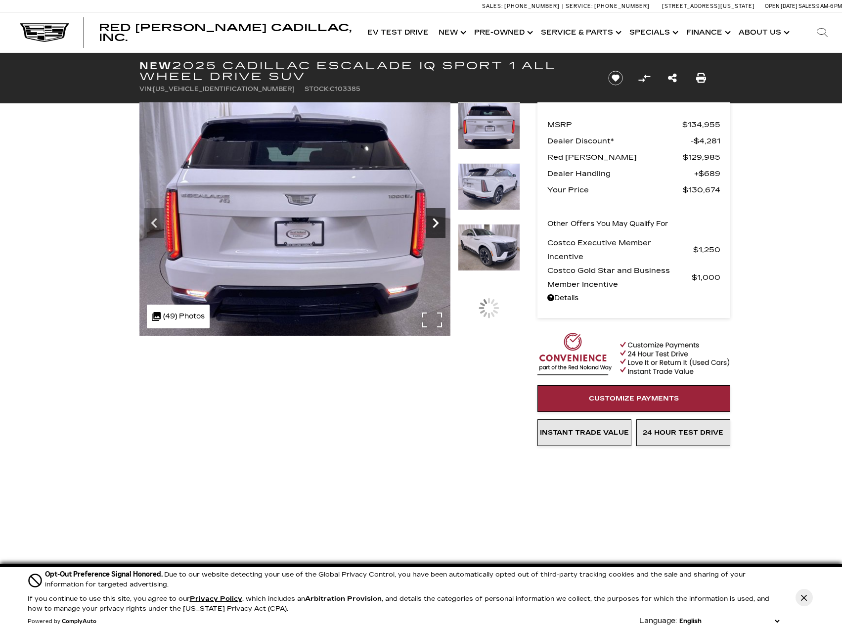
click at [440, 228] on icon "Next" at bounding box center [436, 223] width 20 height 20
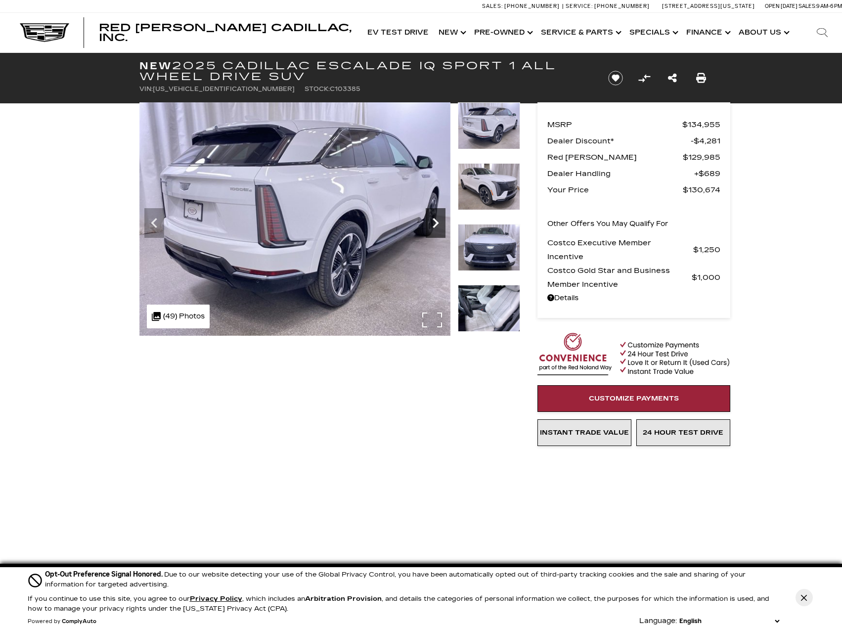
click at [440, 228] on icon "Next" at bounding box center [436, 223] width 20 height 20
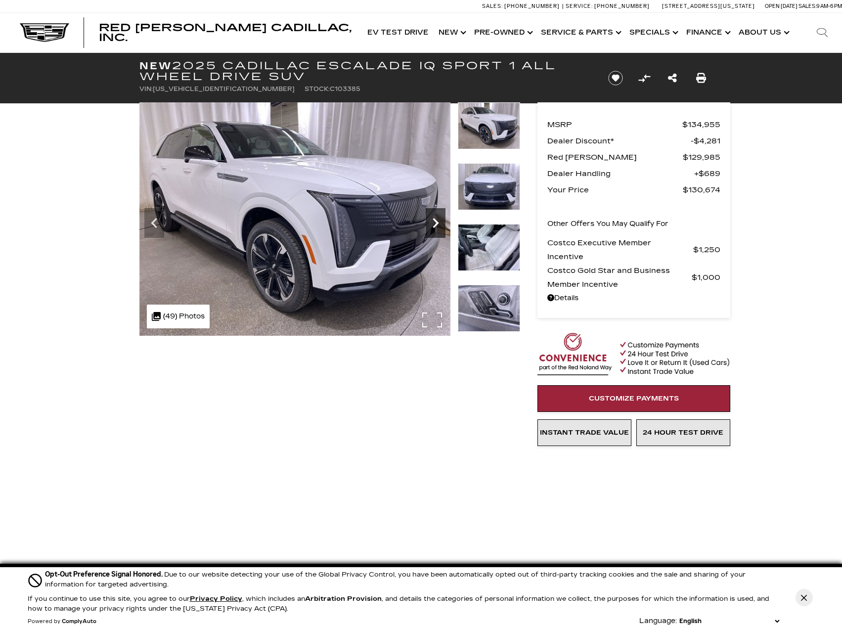
click at [440, 228] on icon "Next" at bounding box center [436, 223] width 20 height 20
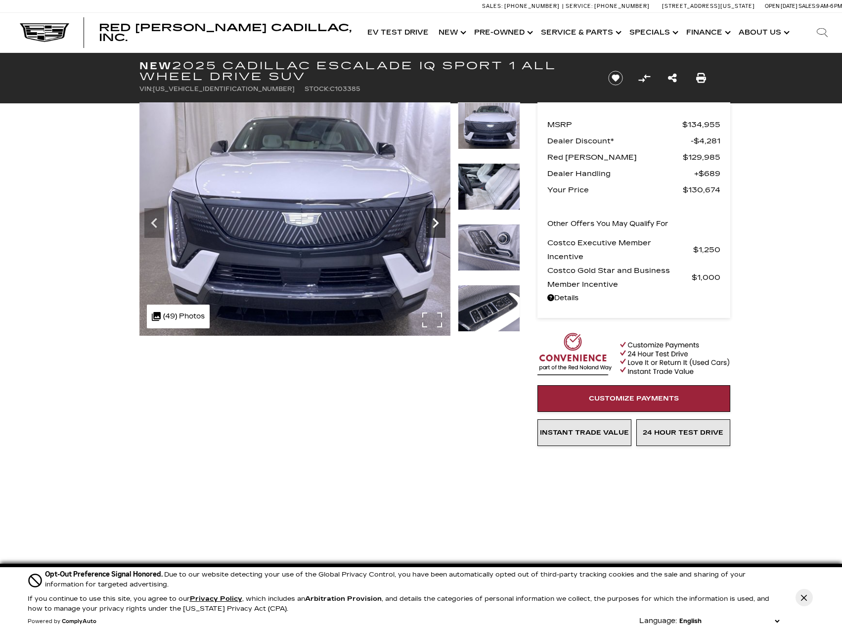
click at [440, 228] on icon "Next" at bounding box center [436, 223] width 20 height 20
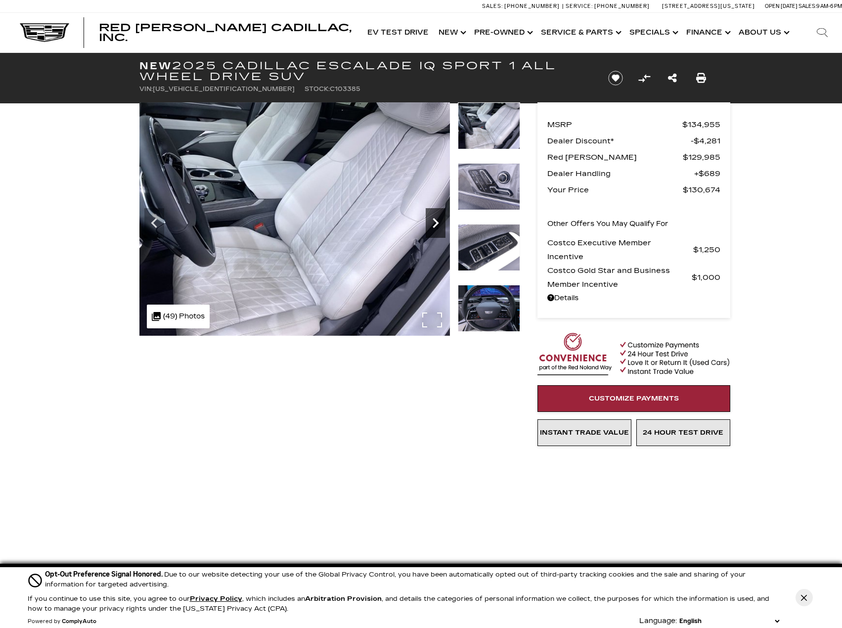
click at [439, 224] on icon "Next" at bounding box center [436, 223] width 20 height 20
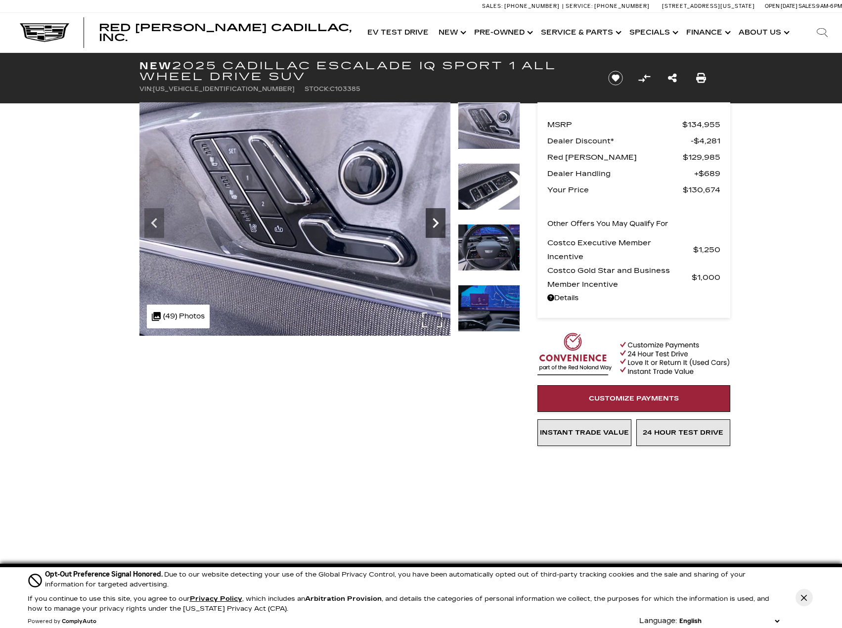
click at [436, 223] on icon "Next" at bounding box center [436, 223] width 20 height 20
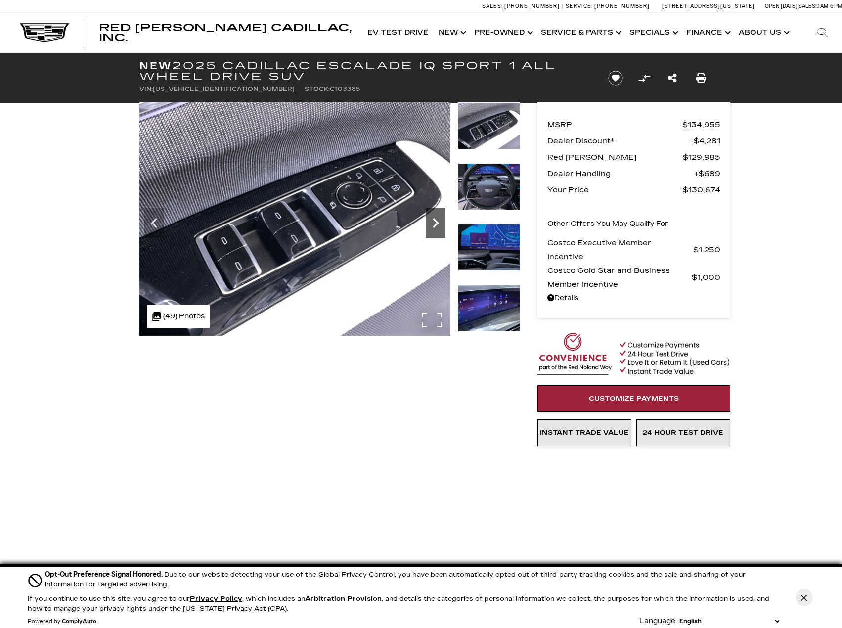
click at [436, 223] on icon "Next" at bounding box center [436, 223] width 20 height 20
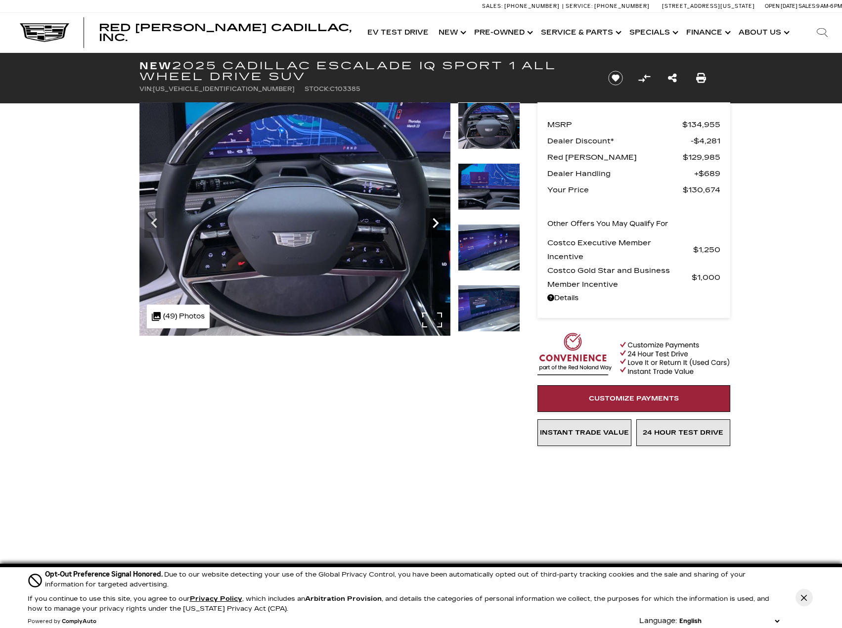
click at [436, 223] on icon "Next" at bounding box center [436, 223] width 20 height 20
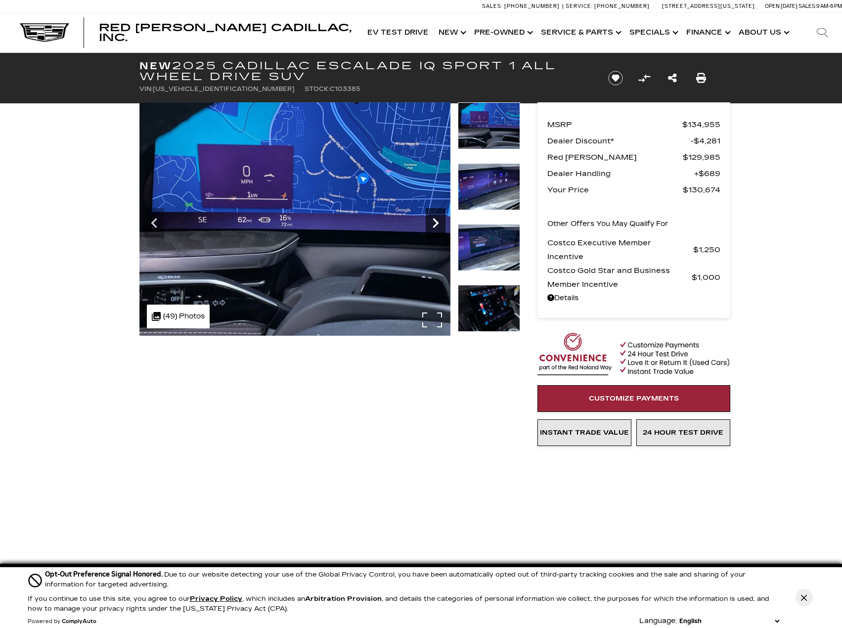
click at [436, 223] on icon "Next" at bounding box center [436, 223] width 20 height 20
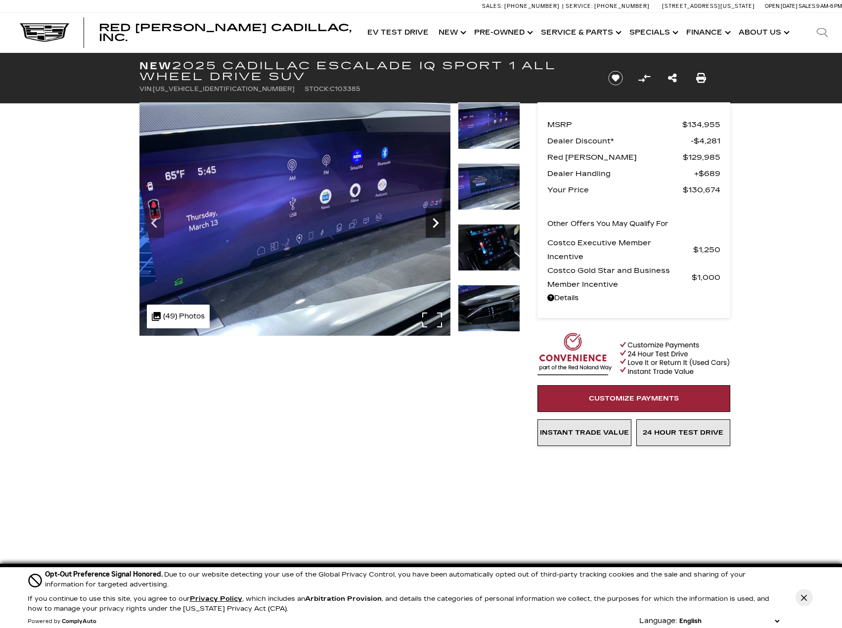
click at [436, 223] on icon "Next" at bounding box center [436, 223] width 20 height 20
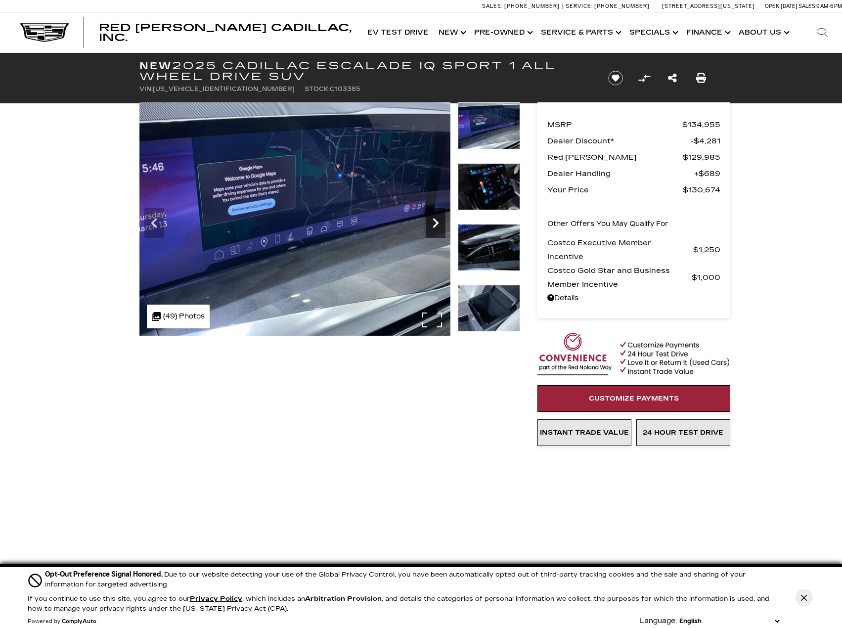
click at [436, 223] on icon "Next" at bounding box center [436, 223] width 20 height 20
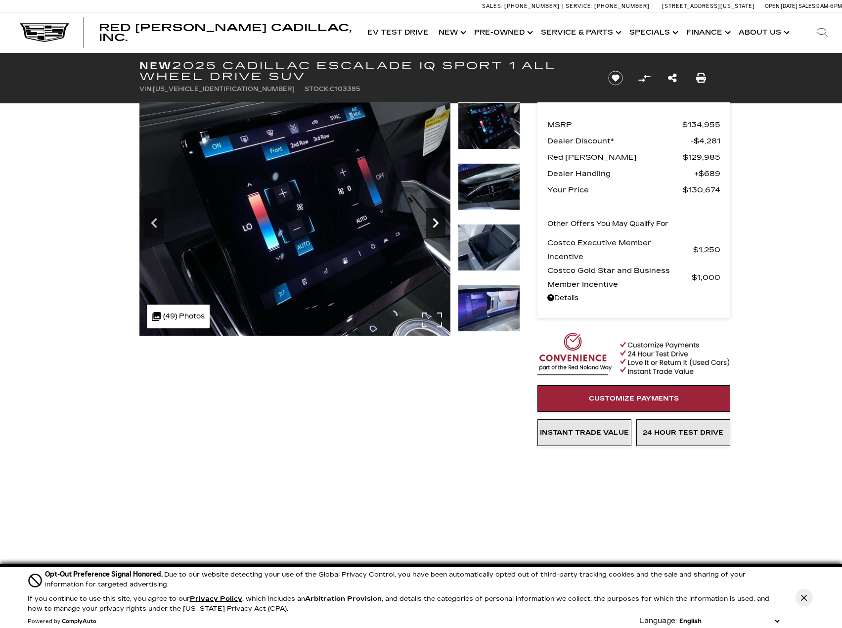
click at [436, 223] on icon "Next" at bounding box center [436, 223] width 20 height 20
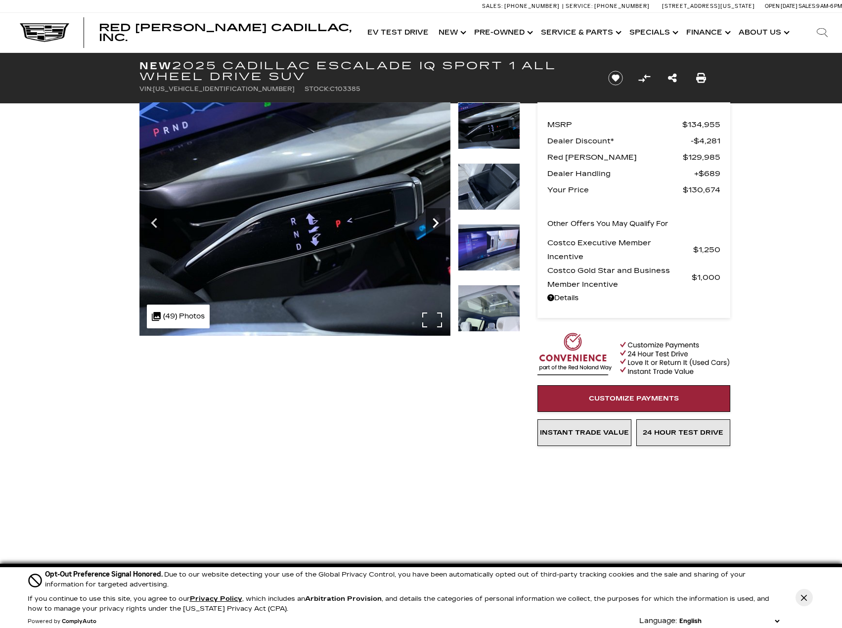
click at [436, 223] on icon "Next" at bounding box center [436, 223] width 20 height 20
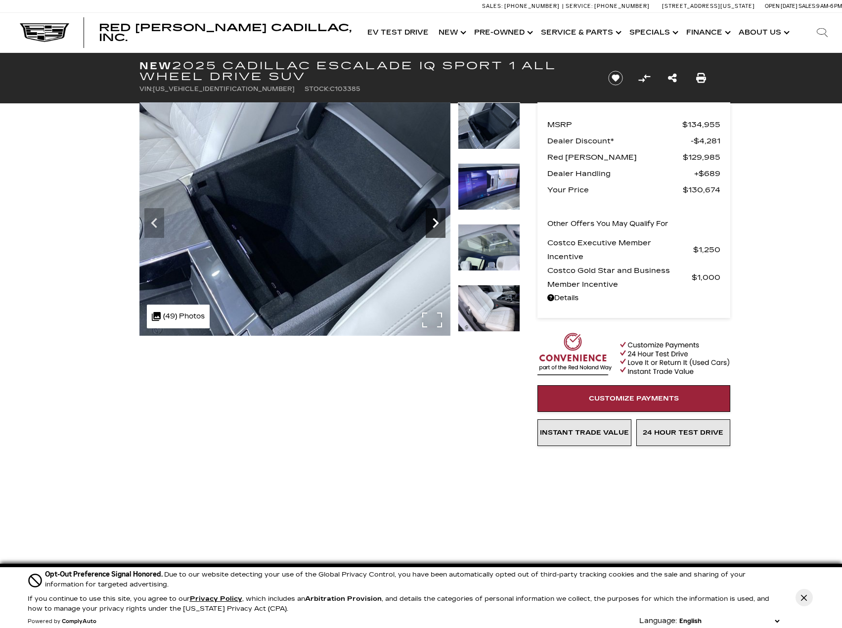
click at [436, 223] on icon "Next" at bounding box center [436, 223] width 20 height 20
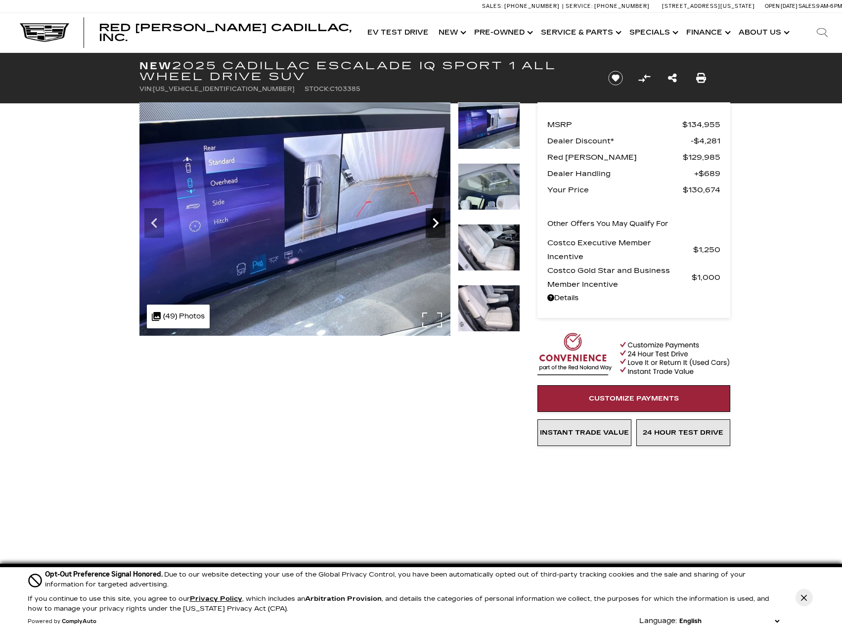
click at [436, 223] on icon "Next" at bounding box center [436, 223] width 20 height 20
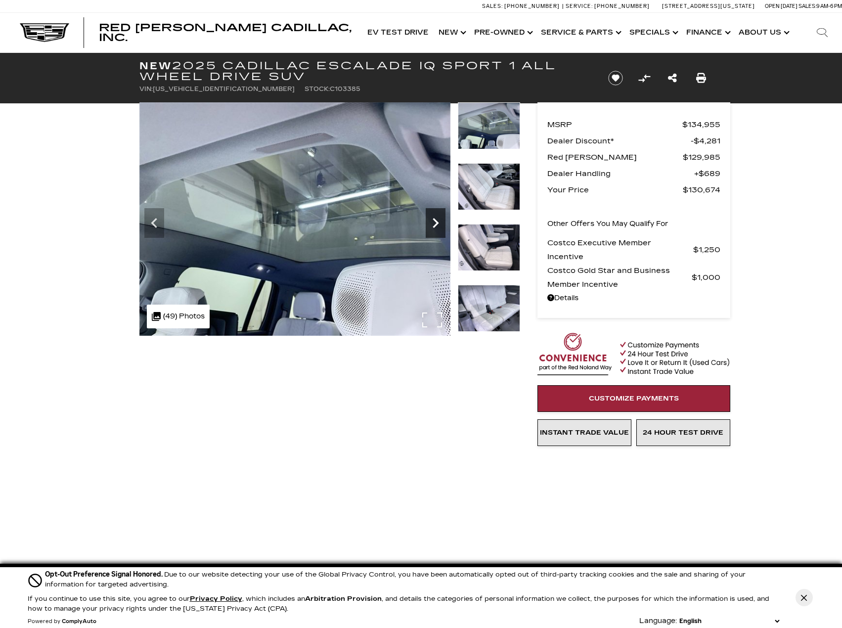
click at [436, 223] on icon "Next" at bounding box center [436, 223] width 20 height 20
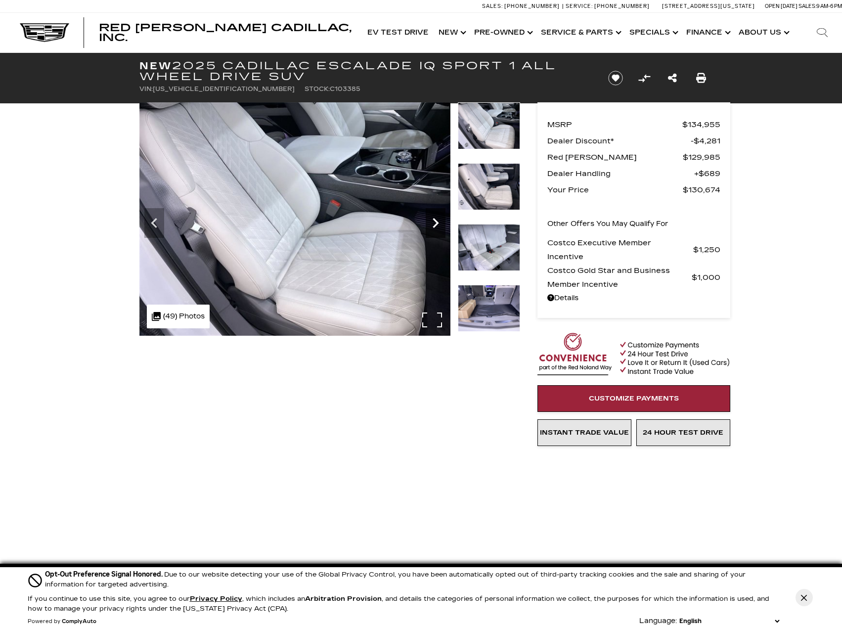
click at [436, 223] on icon "Next" at bounding box center [436, 223] width 20 height 20
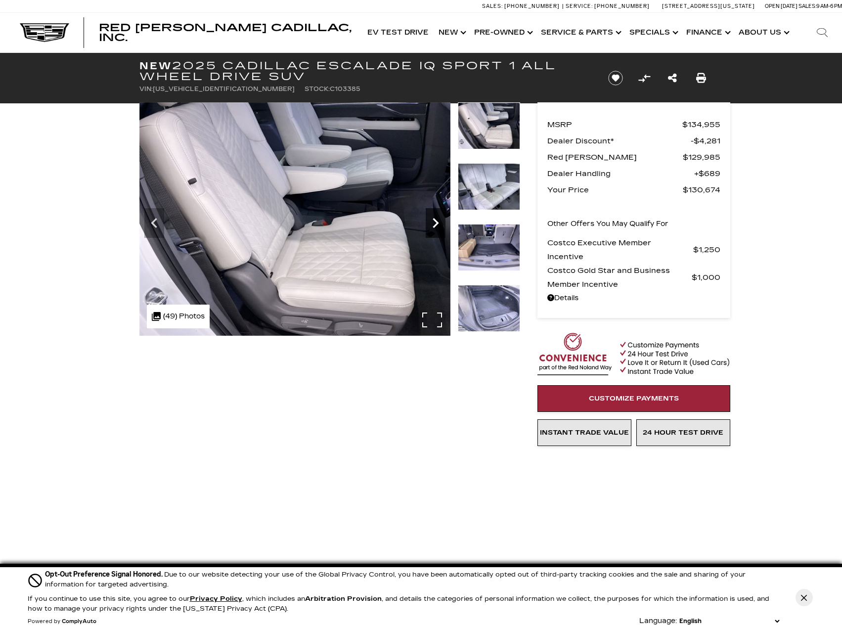
click at [436, 223] on icon "Next" at bounding box center [436, 223] width 20 height 20
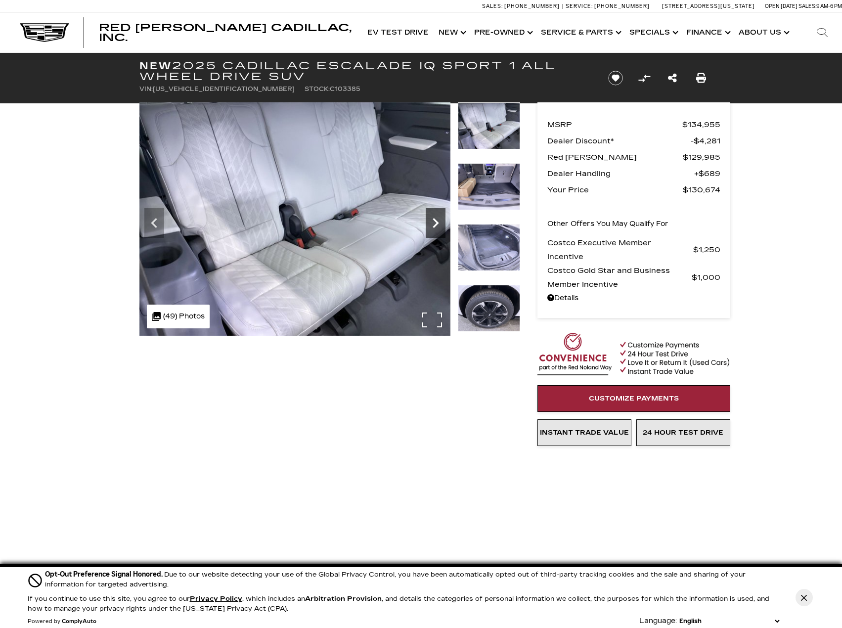
click at [436, 223] on icon "Next" at bounding box center [436, 223] width 20 height 20
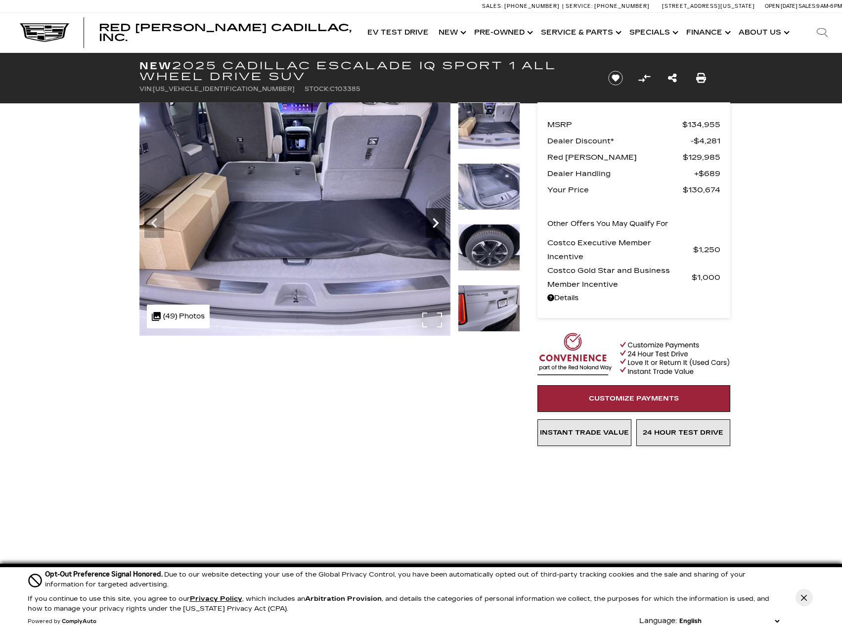
click at [436, 223] on icon "Next" at bounding box center [436, 223] width 20 height 20
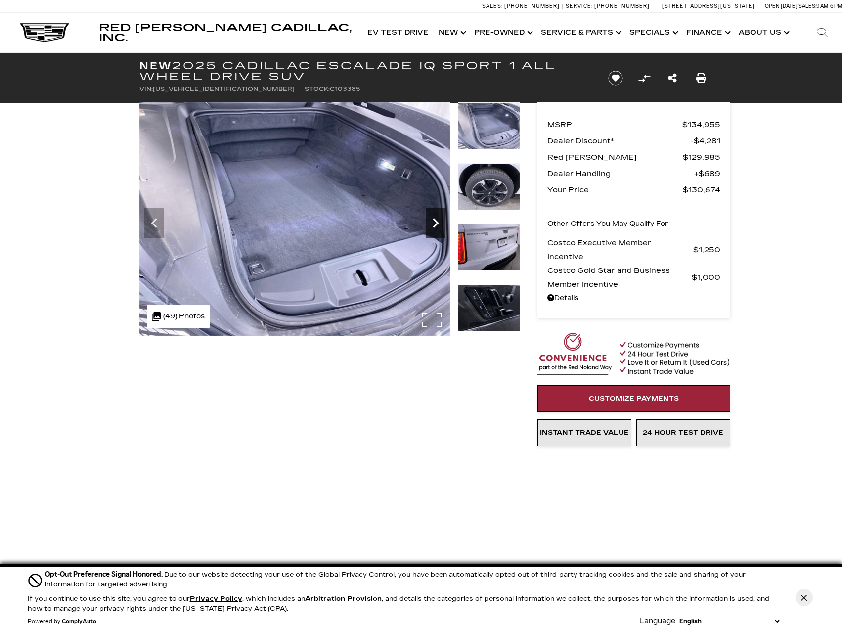
click at [436, 223] on icon "Next" at bounding box center [436, 223] width 20 height 20
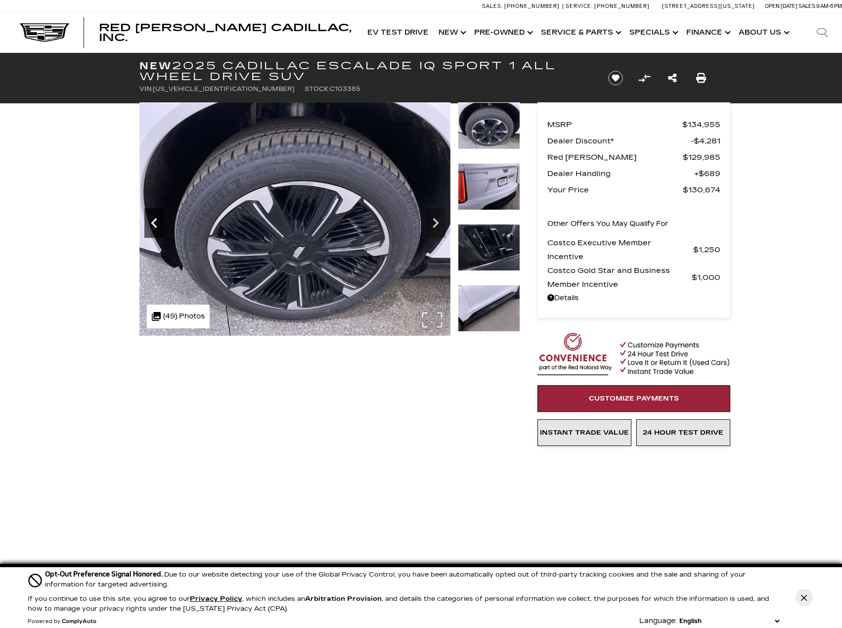
click at [158, 226] on icon "Previous" at bounding box center [154, 223] width 20 height 20
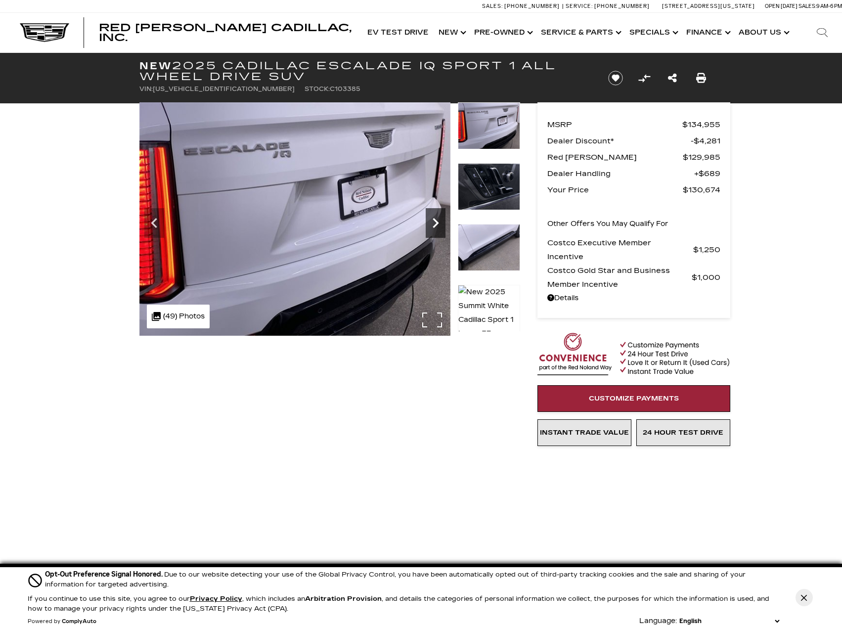
click at [440, 225] on icon "Next" at bounding box center [436, 223] width 20 height 20
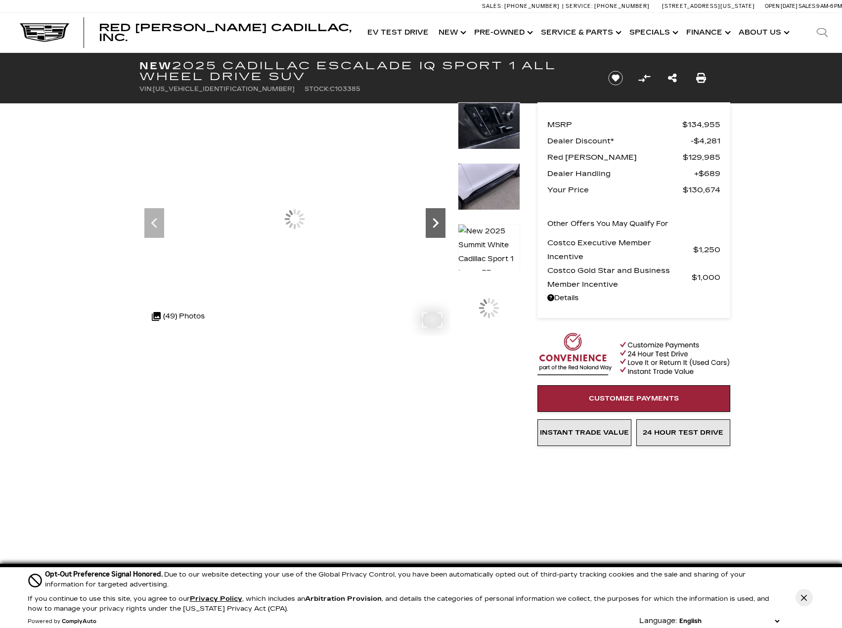
click at [440, 225] on icon "Next" at bounding box center [436, 223] width 20 height 20
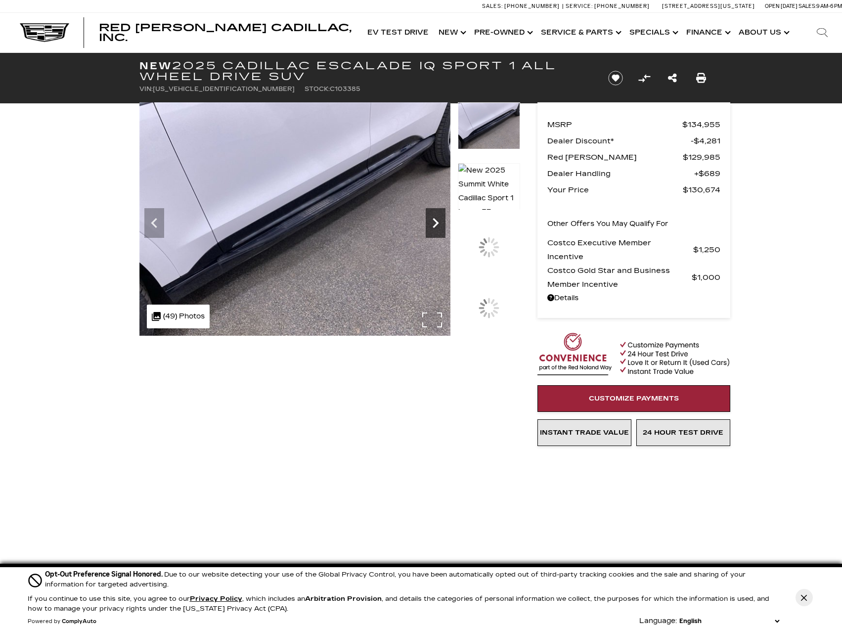
click at [440, 225] on icon "Next" at bounding box center [436, 223] width 20 height 20
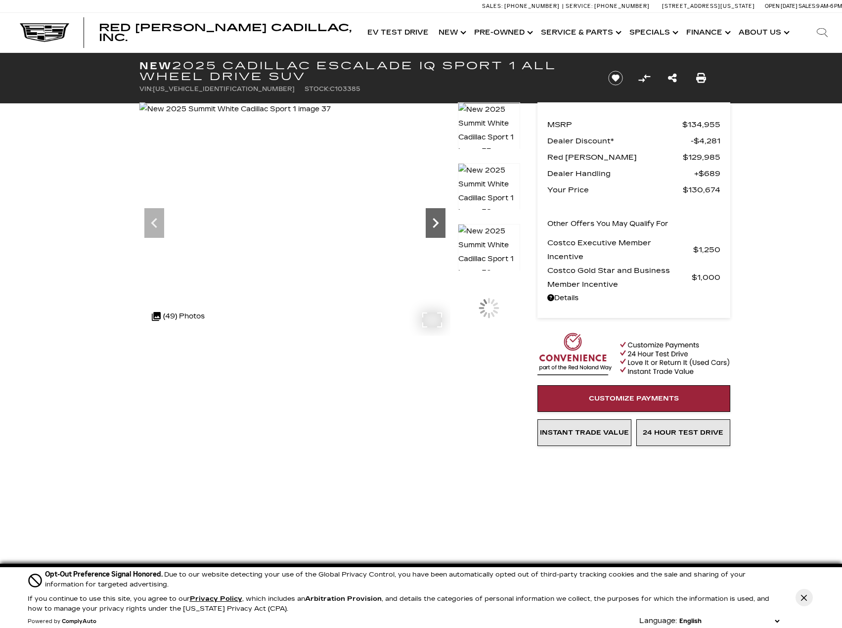
click at [440, 225] on icon "Next" at bounding box center [436, 223] width 20 height 20
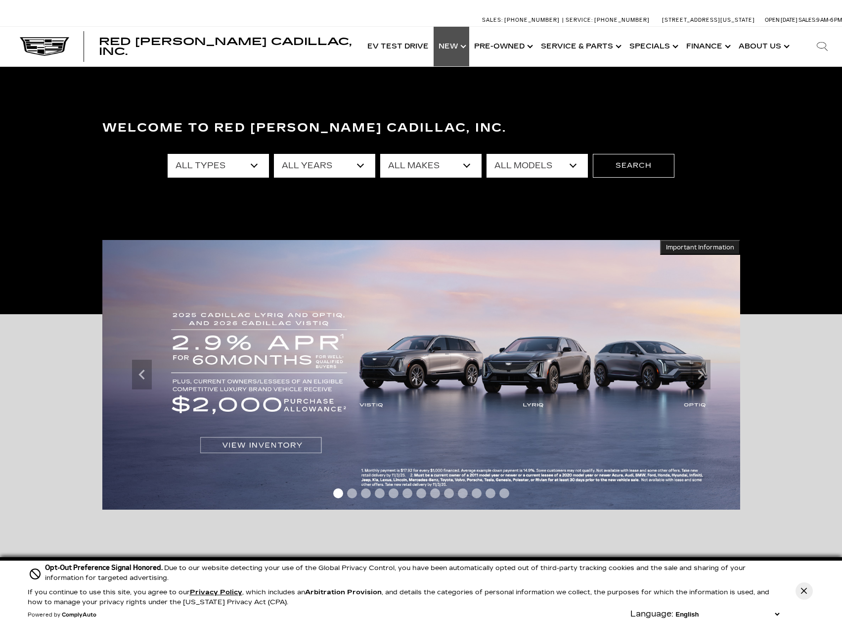
click at [452, 46] on link "Show New" at bounding box center [452, 47] width 36 height 40
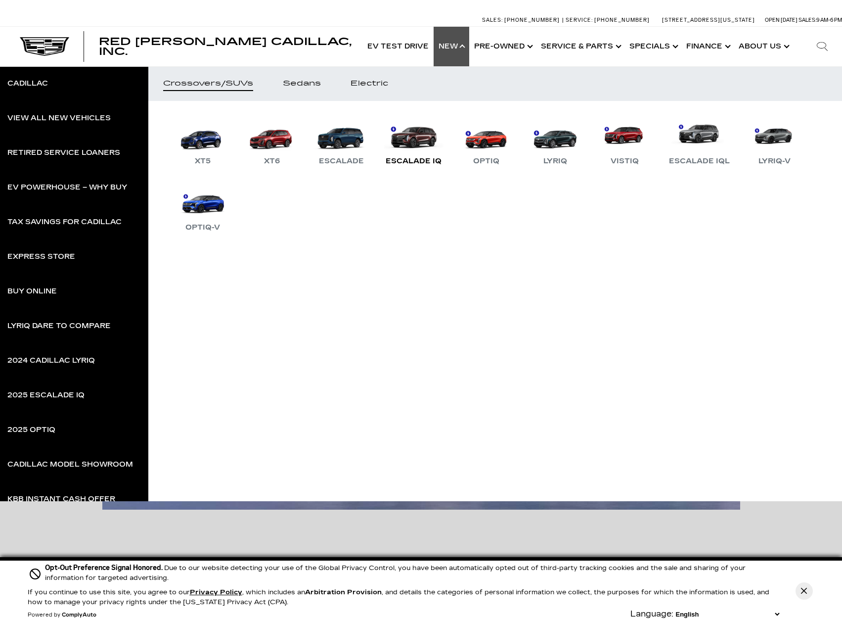
click at [419, 137] on link "Escalade IQ" at bounding box center [414, 141] width 66 height 51
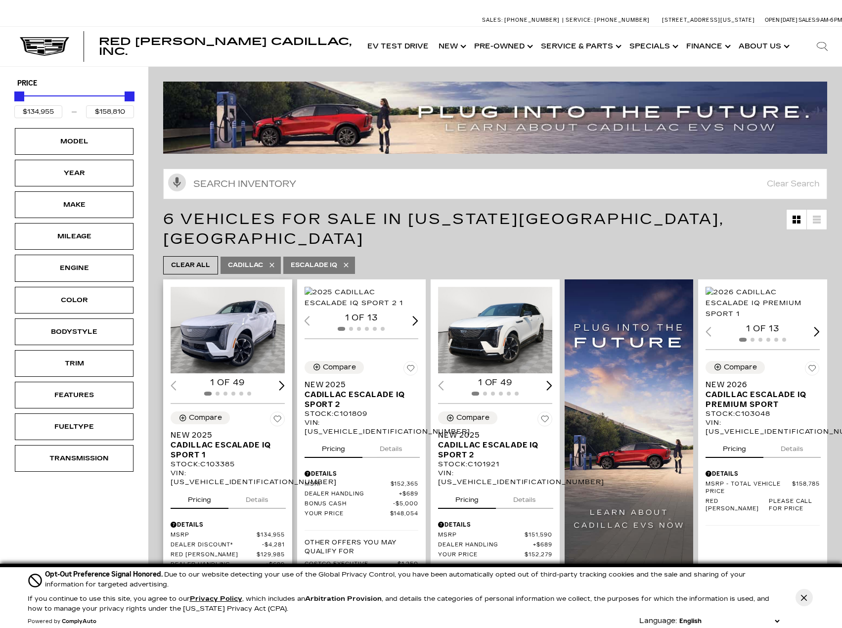
click at [237, 305] on img "1 / 2" at bounding box center [229, 330] width 116 height 87
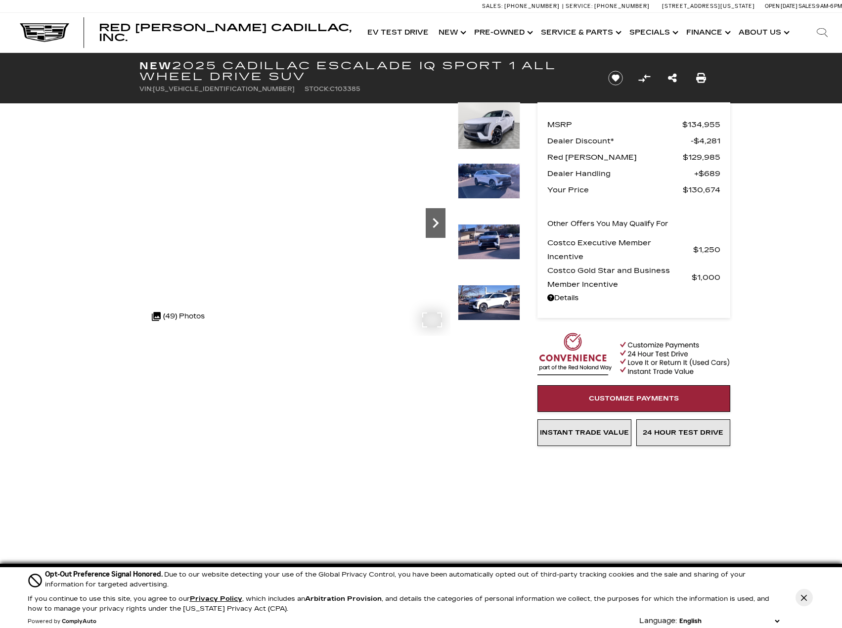
click at [434, 225] on icon "Next" at bounding box center [436, 223] width 20 height 20
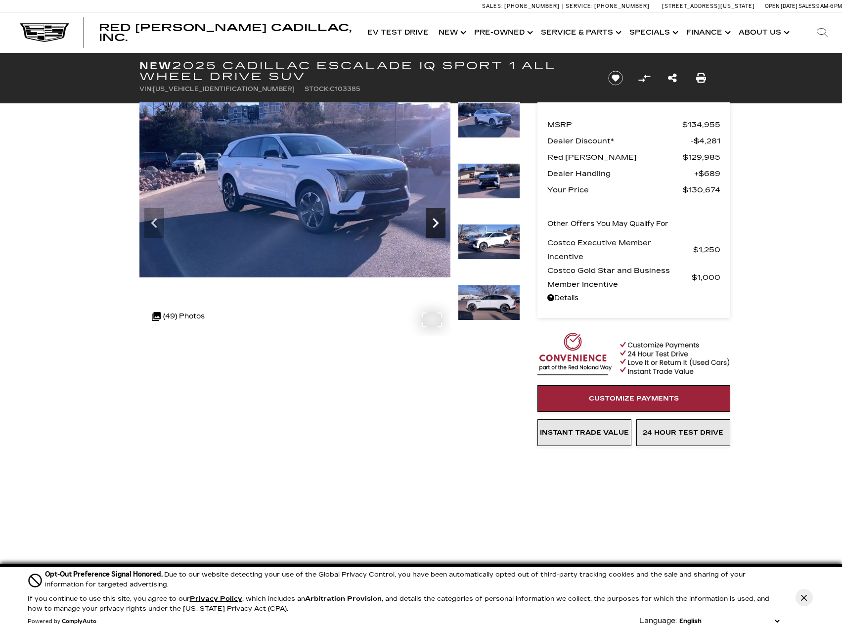
click at [434, 220] on icon "Next" at bounding box center [436, 223] width 6 height 10
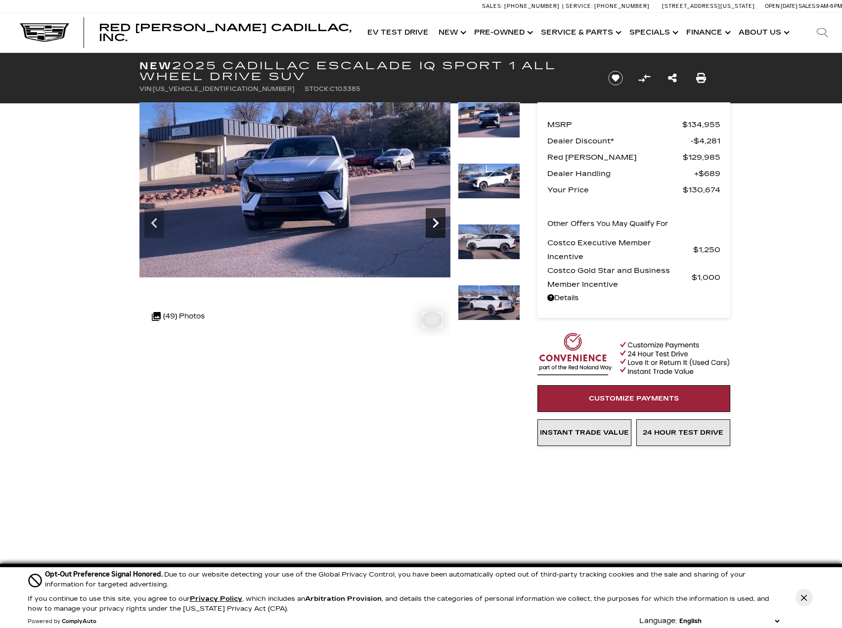
click at [436, 224] on icon "Next" at bounding box center [436, 223] width 6 height 10
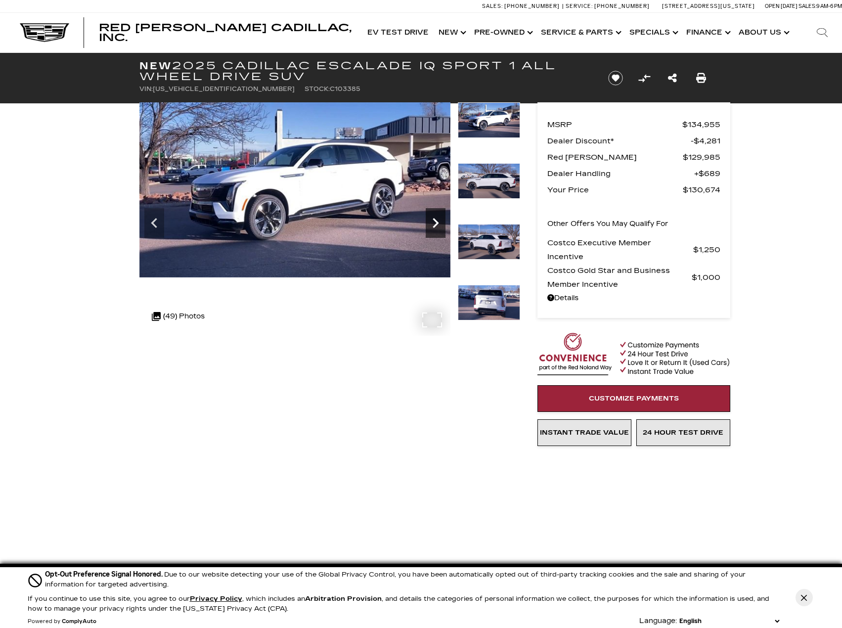
click at [436, 224] on icon "Next" at bounding box center [436, 223] width 6 height 10
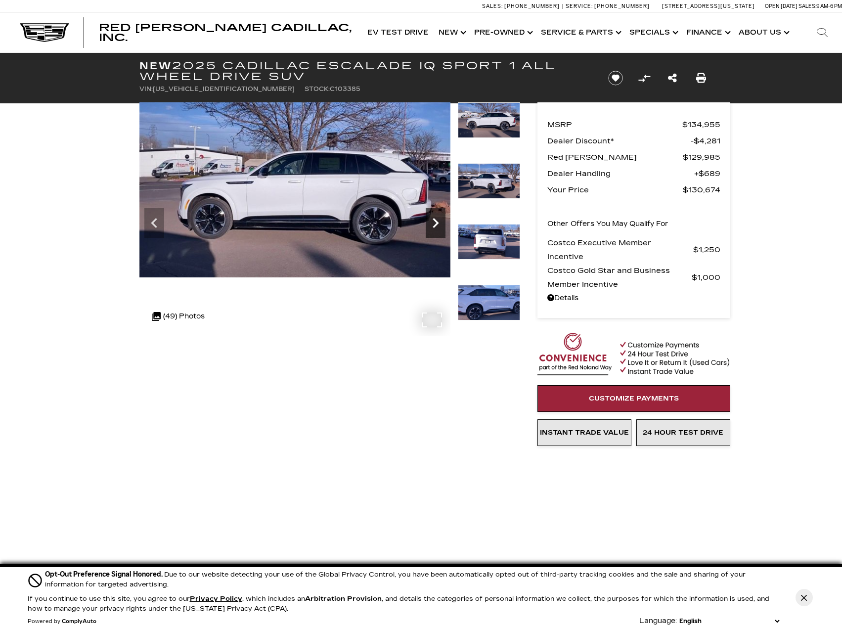
click at [436, 224] on icon "Next" at bounding box center [436, 223] width 6 height 10
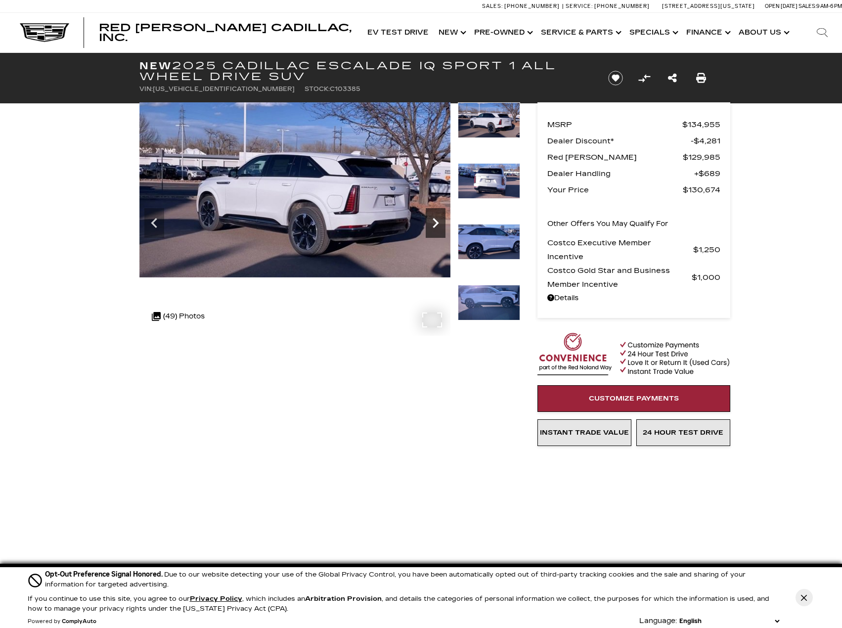
click at [436, 224] on icon "Next" at bounding box center [436, 223] width 6 height 10
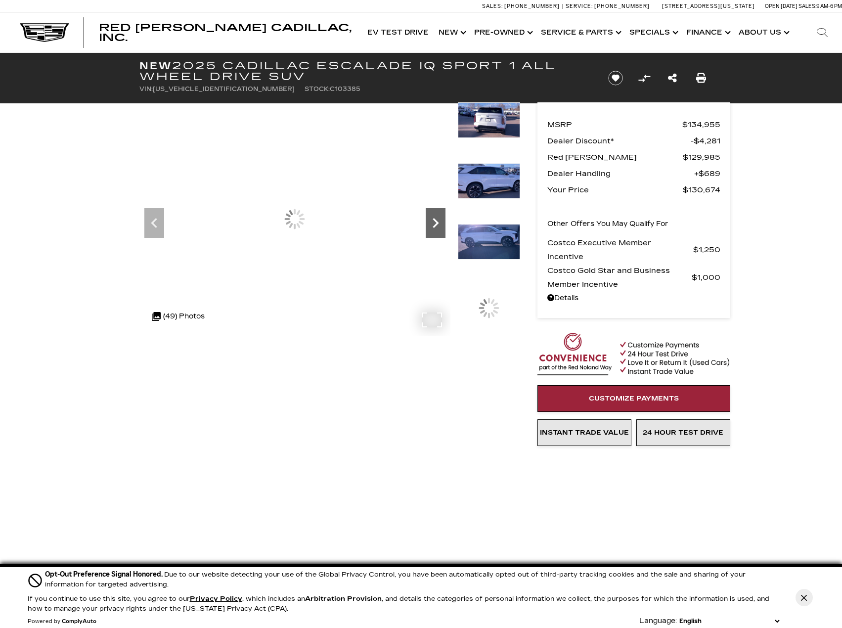
click at [436, 224] on icon "Next" at bounding box center [436, 223] width 6 height 10
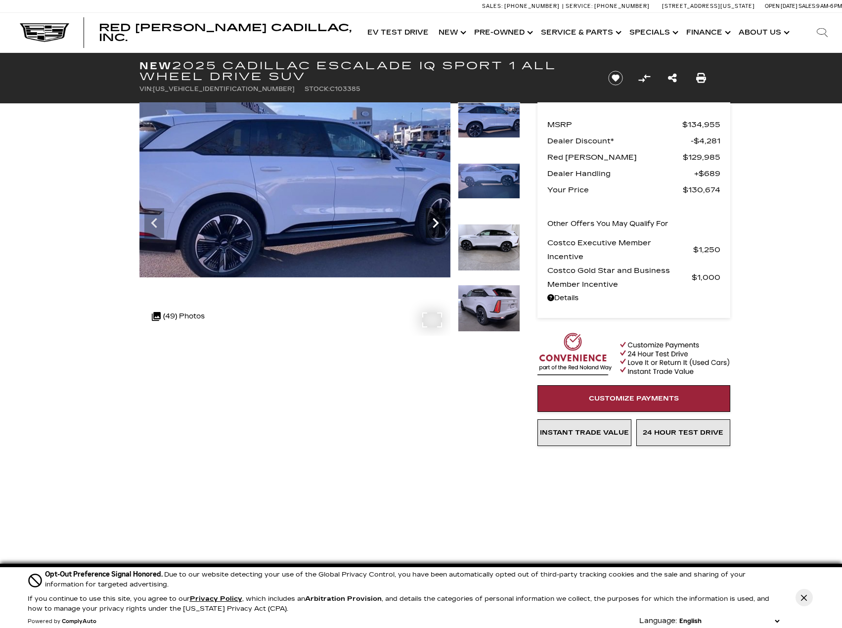
click at [436, 224] on icon "Next" at bounding box center [436, 223] width 6 height 10
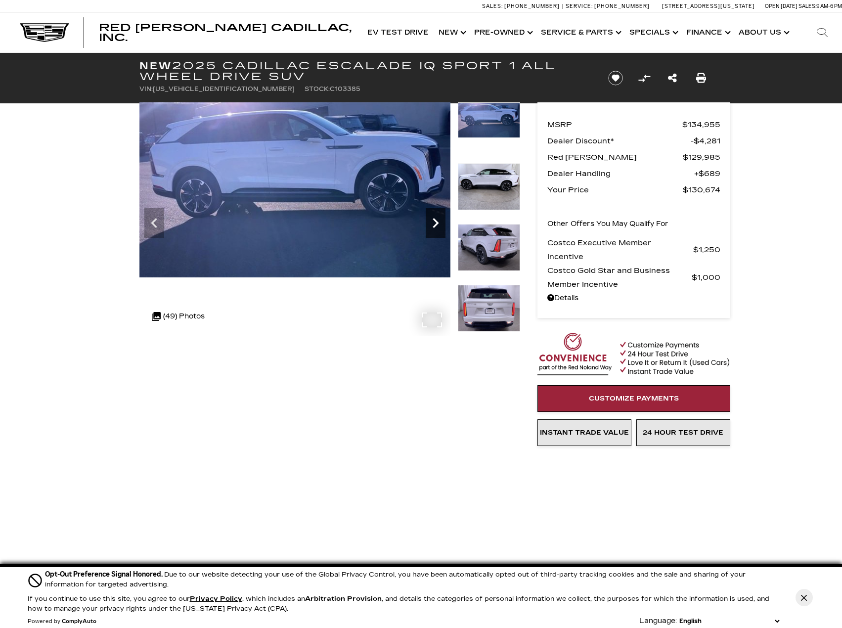
click at [436, 224] on icon "Next" at bounding box center [436, 223] width 6 height 10
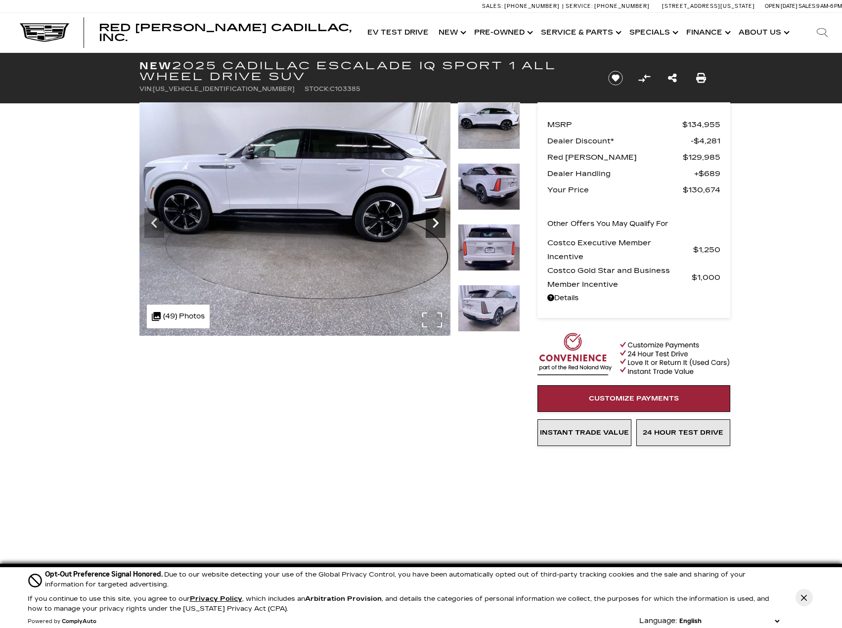
click at [436, 224] on icon "Next" at bounding box center [436, 223] width 6 height 10
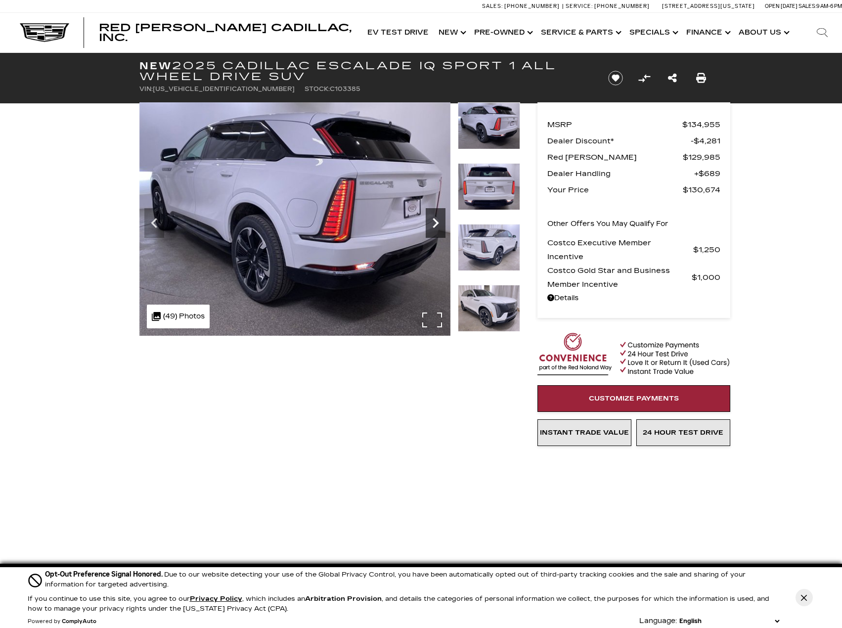
click at [438, 224] on icon "Next" at bounding box center [436, 223] width 6 height 10
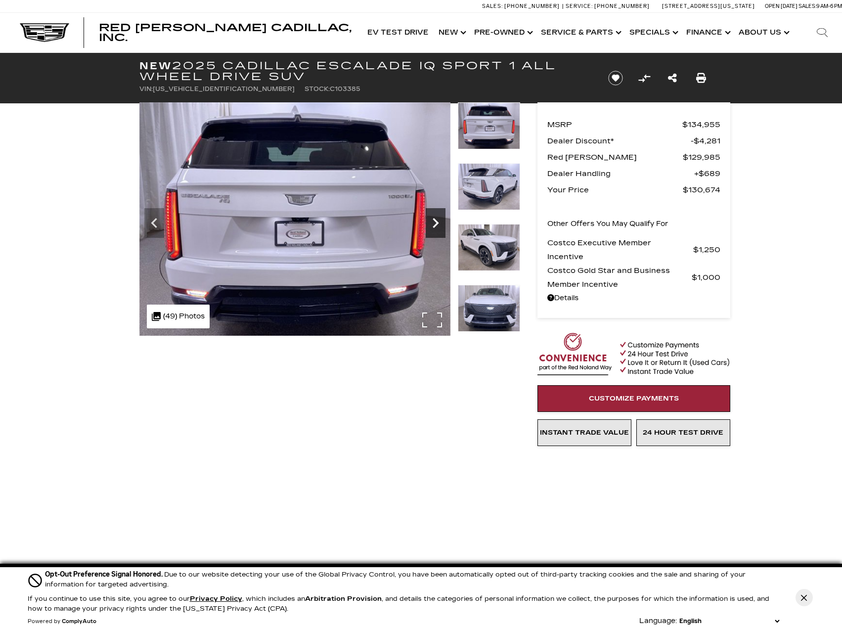
click at [437, 227] on icon "Next" at bounding box center [436, 223] width 20 height 20
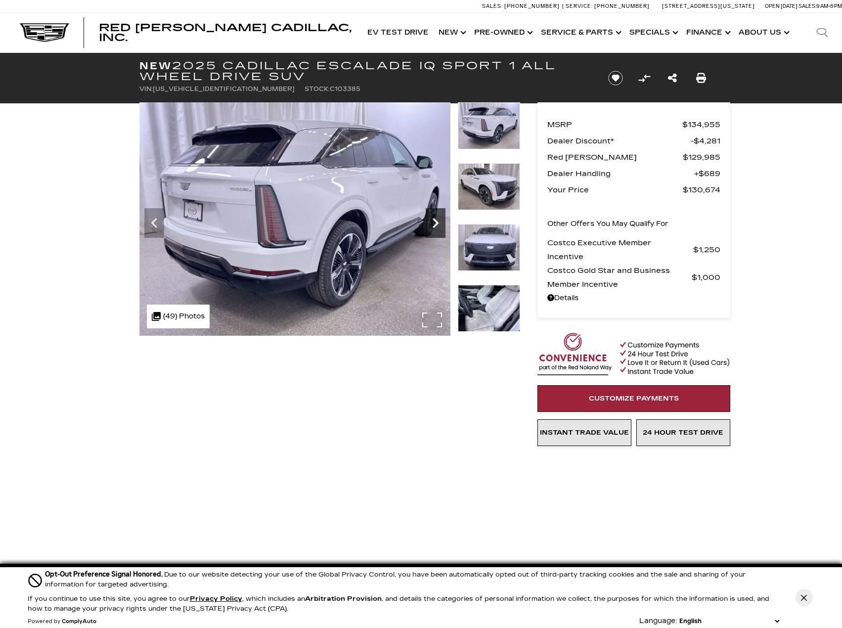
click at [437, 227] on icon "Next" at bounding box center [436, 223] width 20 height 20
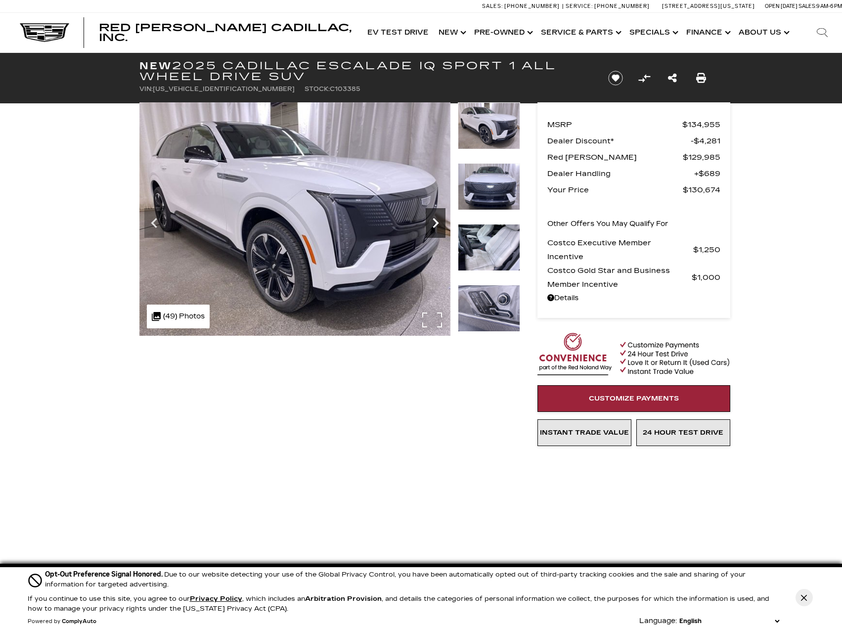
click at [437, 227] on icon "Next" at bounding box center [436, 223] width 20 height 20
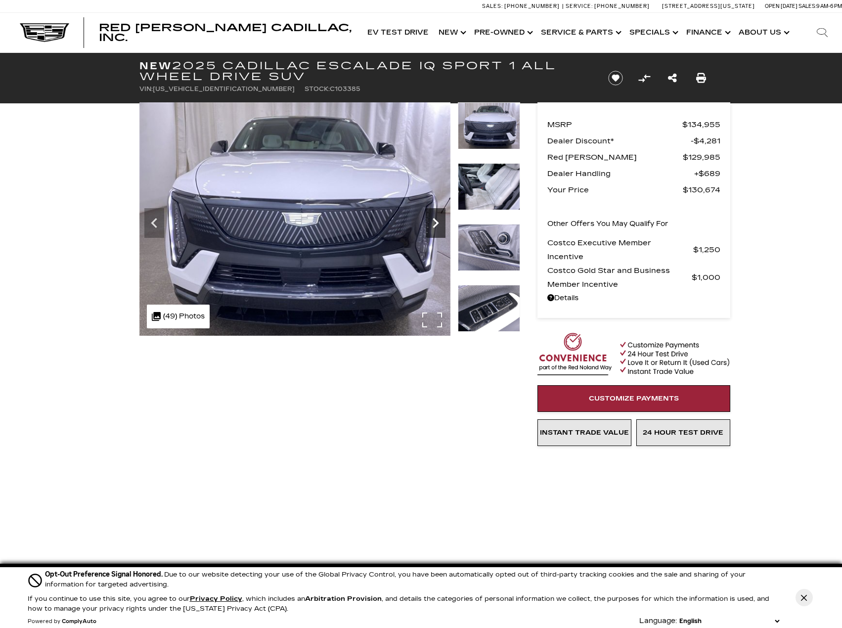
click at [437, 227] on icon "Next" at bounding box center [436, 223] width 20 height 20
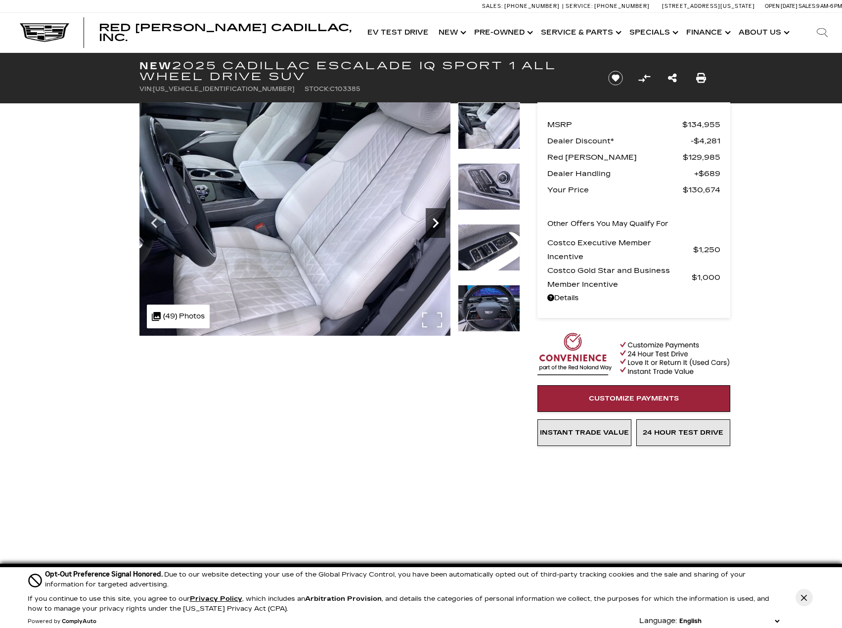
click at [434, 224] on icon "Next" at bounding box center [436, 223] width 20 height 20
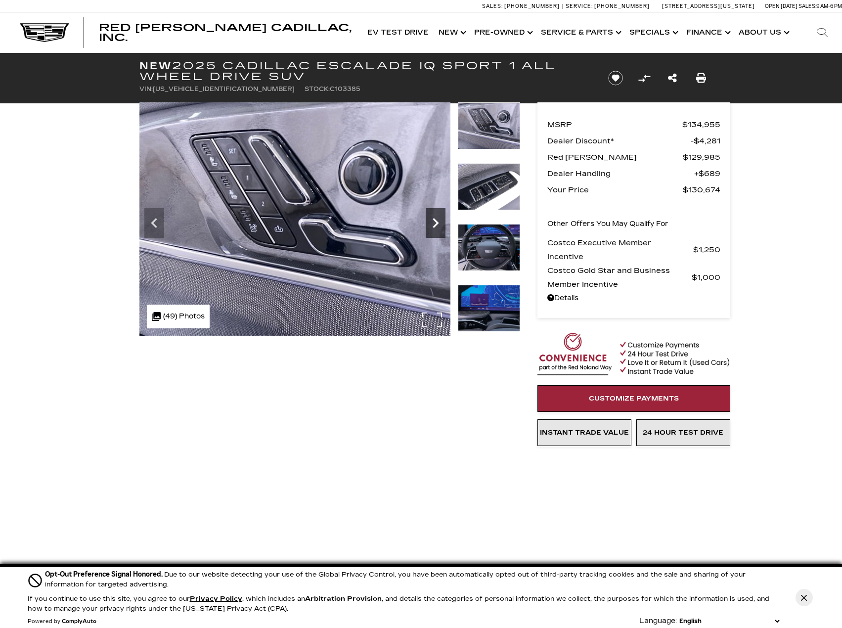
click at [434, 224] on icon "Next" at bounding box center [436, 223] width 20 height 20
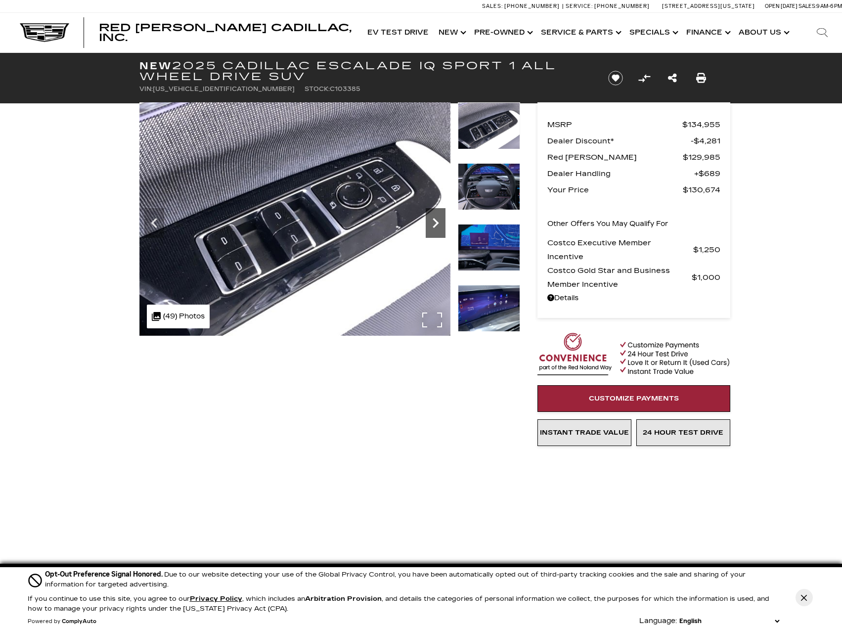
click at [434, 224] on icon "Next" at bounding box center [436, 223] width 20 height 20
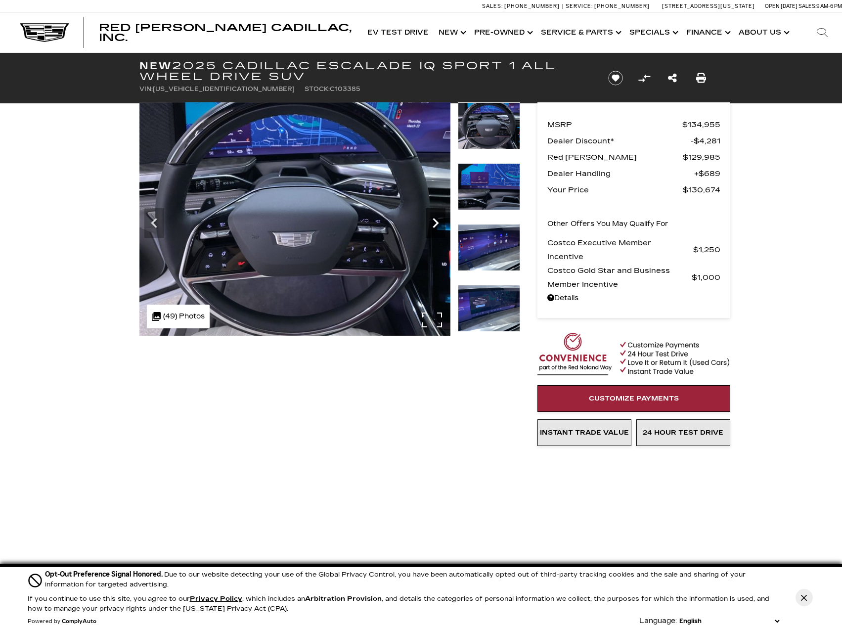
click at [434, 224] on icon "Next" at bounding box center [436, 223] width 20 height 20
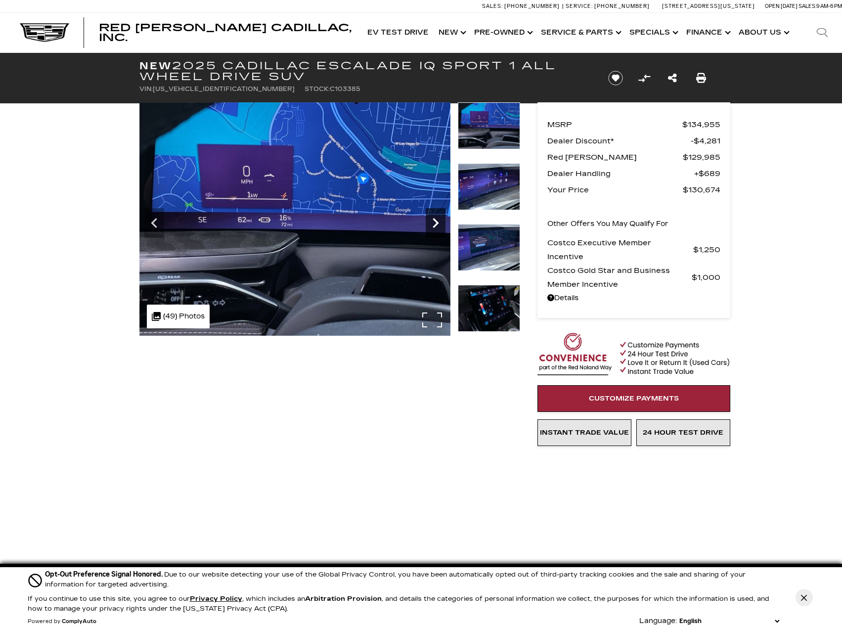
click at [434, 224] on icon "Next" at bounding box center [436, 223] width 20 height 20
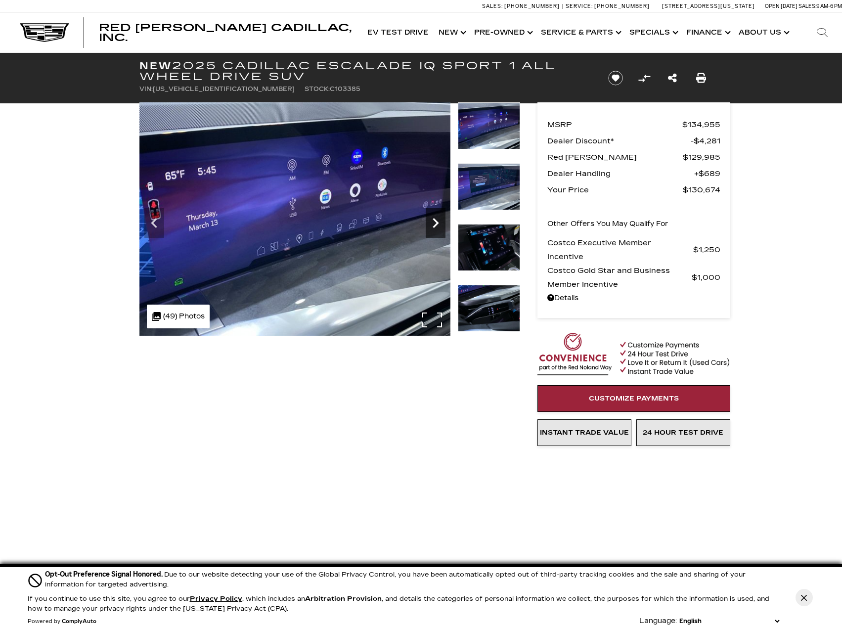
click at [434, 224] on icon "Next" at bounding box center [436, 223] width 20 height 20
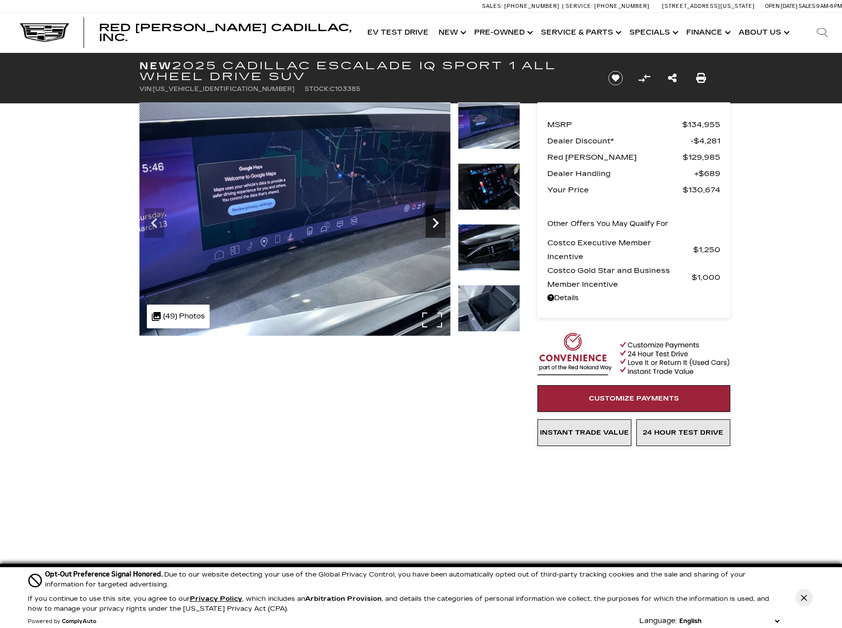
click at [434, 224] on icon "Next" at bounding box center [436, 223] width 20 height 20
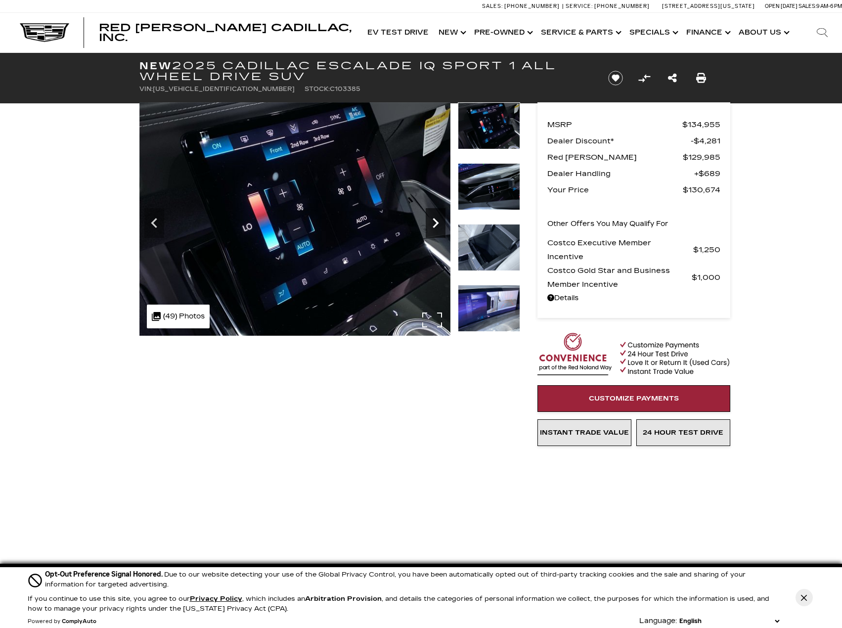
click at [434, 224] on icon "Next" at bounding box center [436, 223] width 20 height 20
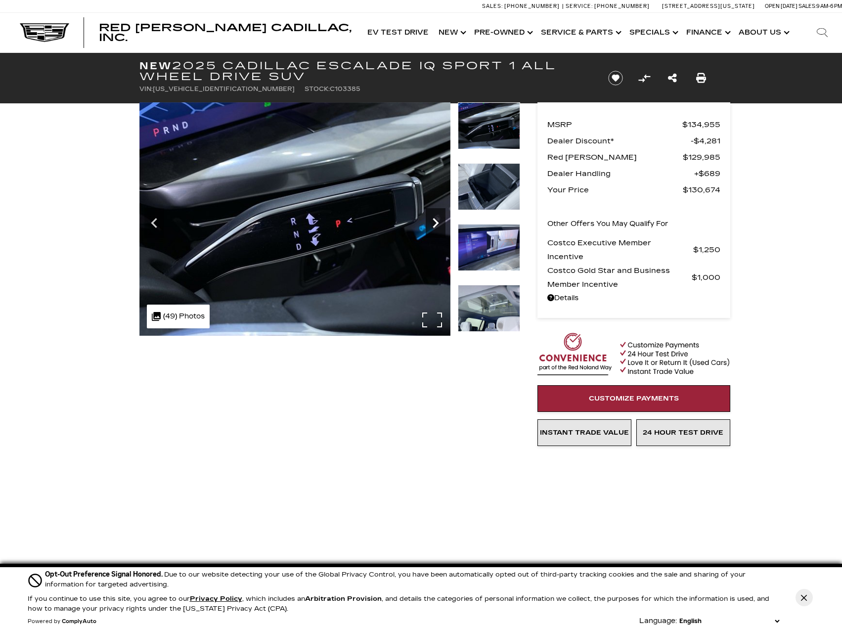
click at [434, 224] on icon "Next" at bounding box center [436, 223] width 20 height 20
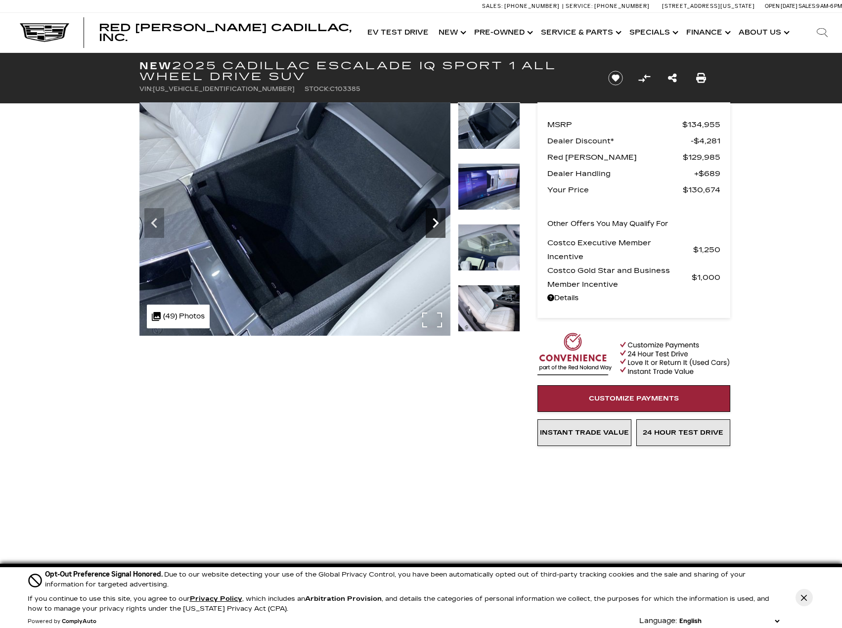
click at [434, 224] on icon "Next" at bounding box center [436, 223] width 20 height 20
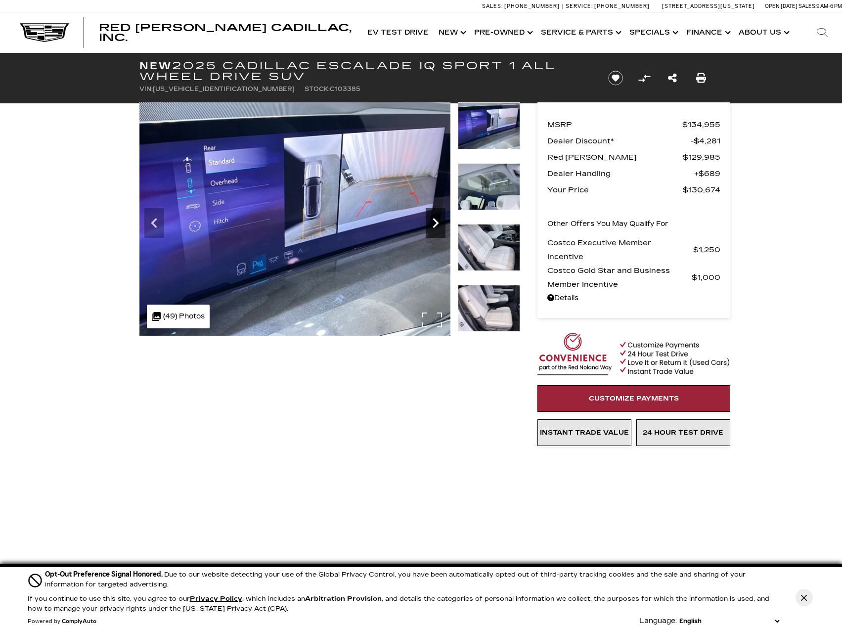
click at [434, 224] on icon "Next" at bounding box center [436, 223] width 20 height 20
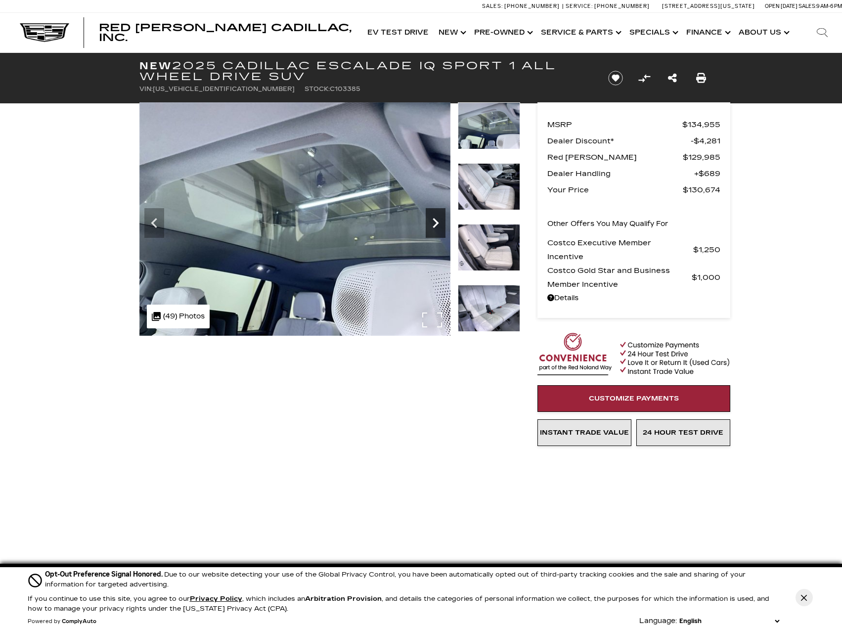
click at [434, 221] on icon "Next" at bounding box center [436, 223] width 20 height 20
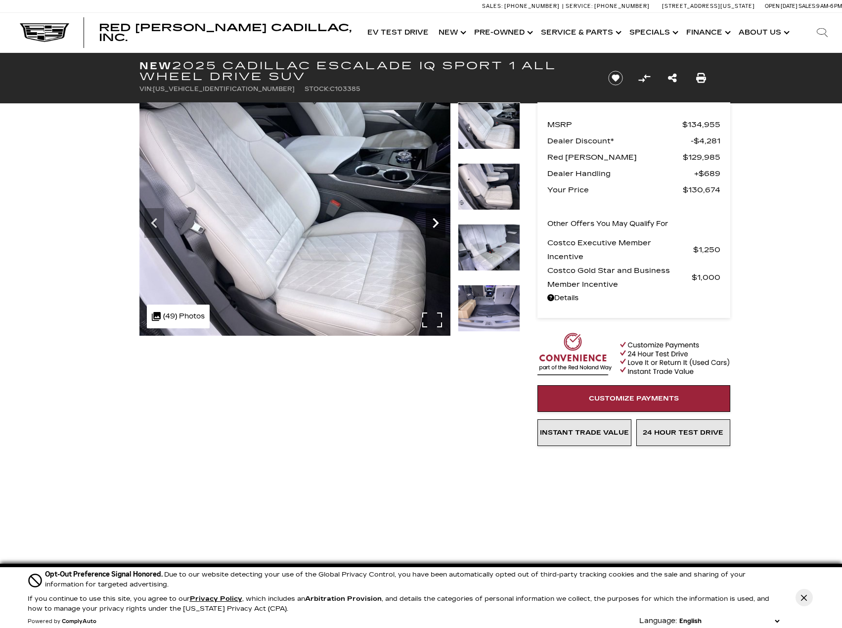
click at [434, 221] on icon "Next" at bounding box center [436, 223] width 20 height 20
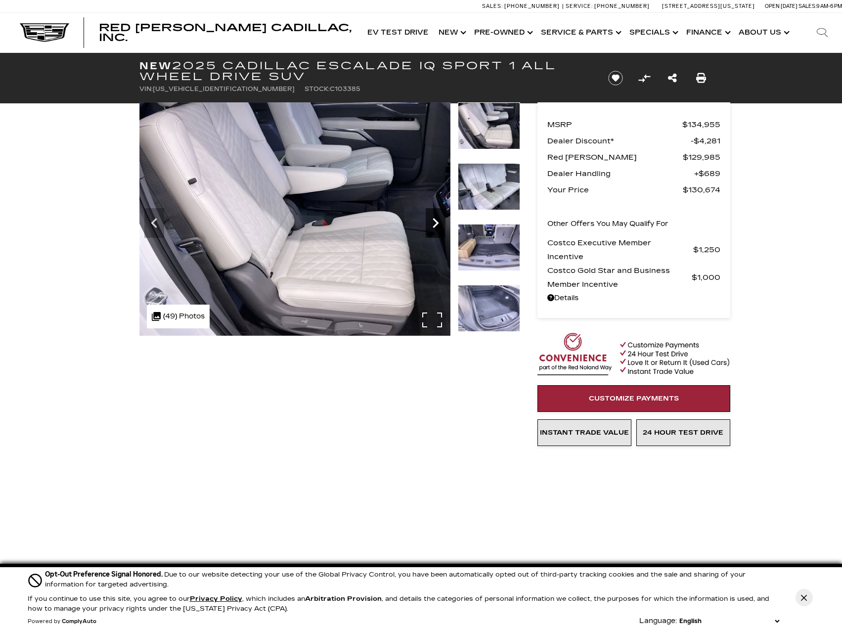
click at [435, 223] on icon "Next" at bounding box center [436, 223] width 20 height 20
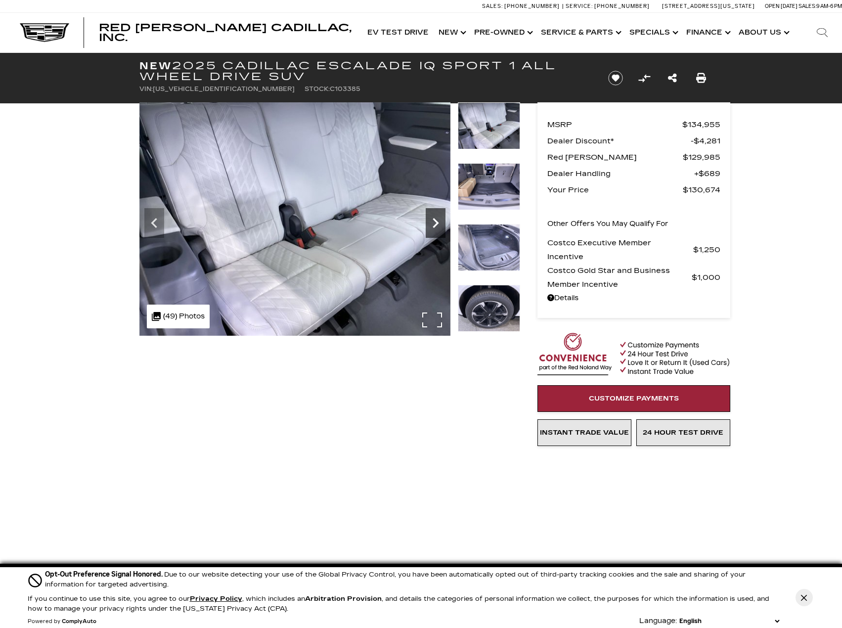
click at [437, 222] on icon "Next" at bounding box center [436, 223] width 6 height 10
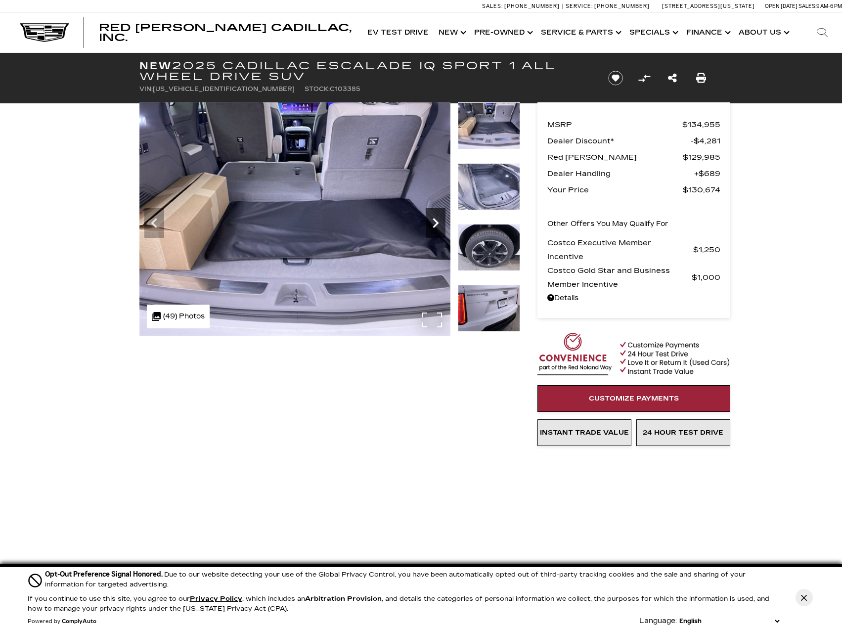
click at [437, 222] on icon "Next" at bounding box center [436, 223] width 6 height 10
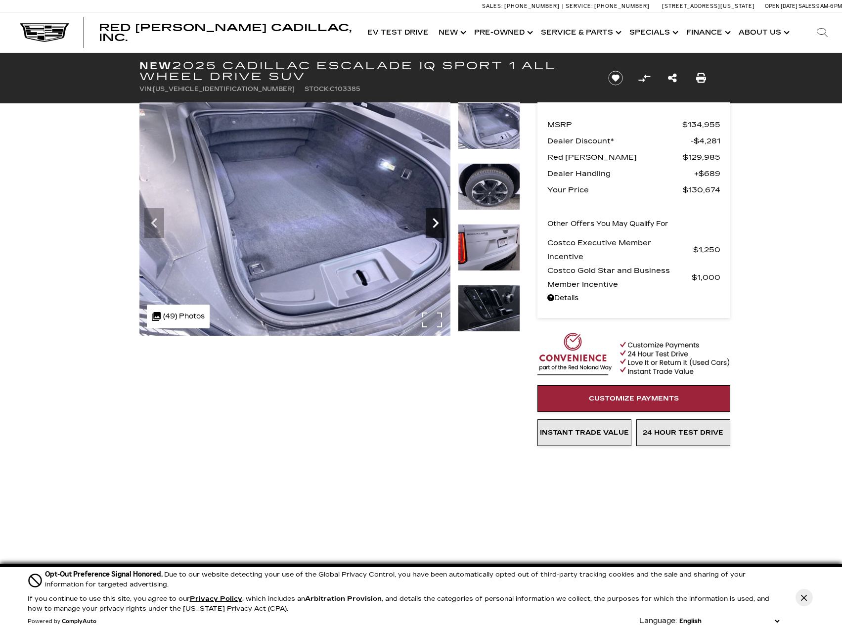
click at [433, 229] on icon "Next" at bounding box center [436, 223] width 20 height 20
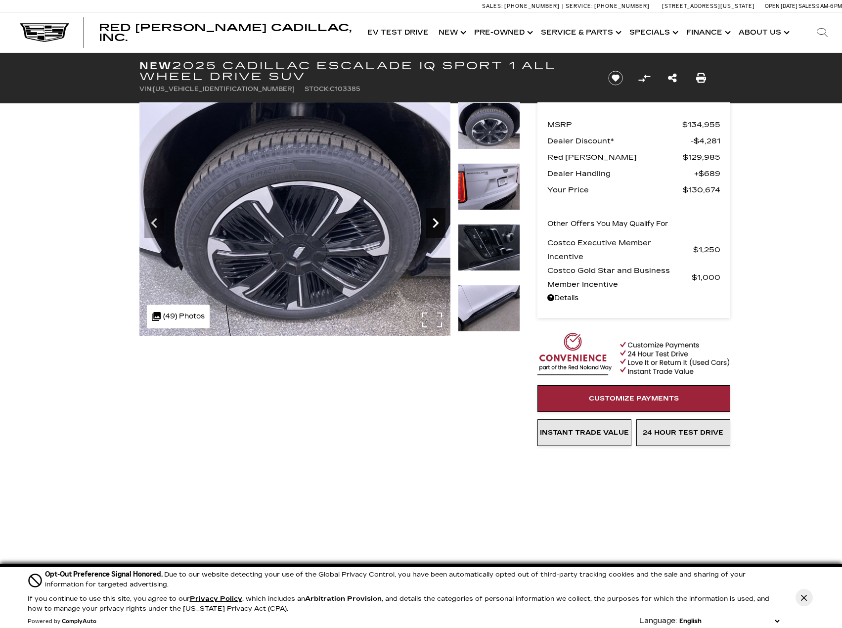
click at [437, 225] on icon "Next" at bounding box center [436, 223] width 6 height 10
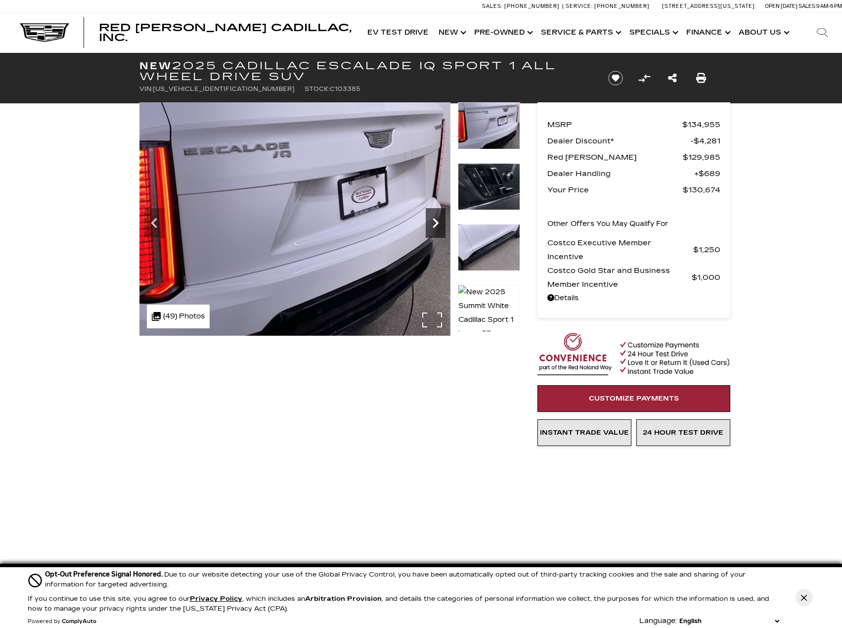
click at [437, 225] on icon "Next" at bounding box center [436, 223] width 6 height 10
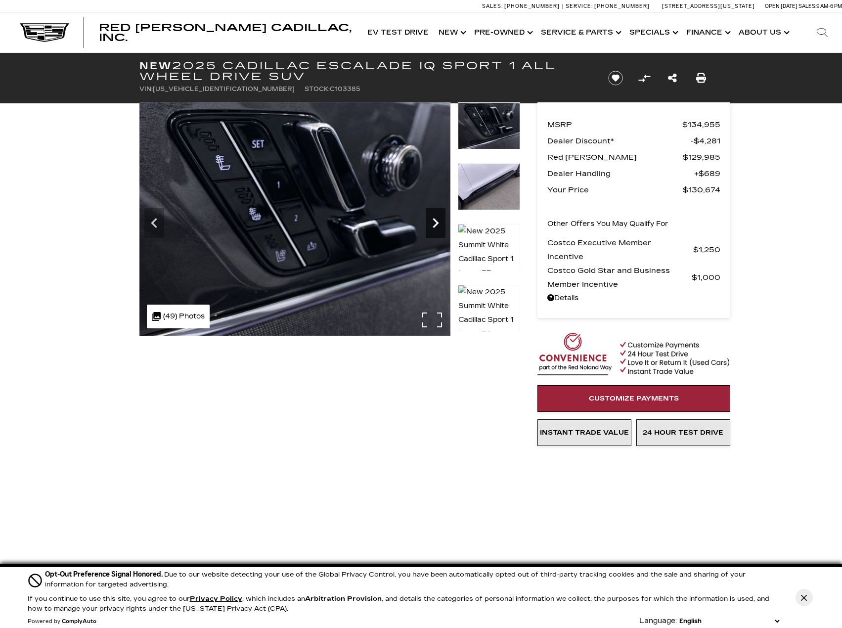
click at [437, 225] on icon "Next" at bounding box center [436, 223] width 6 height 10
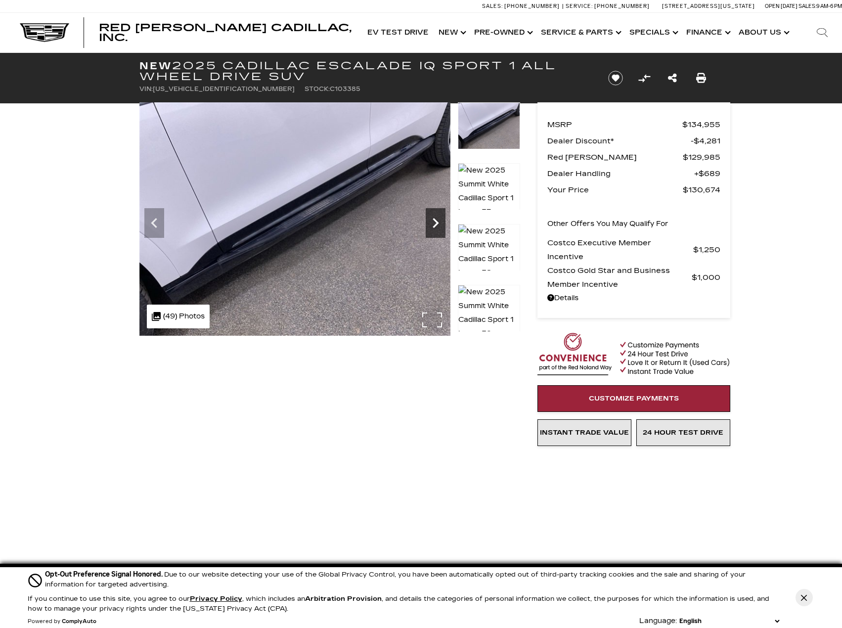
click at [437, 225] on icon "Next" at bounding box center [436, 223] width 6 height 10
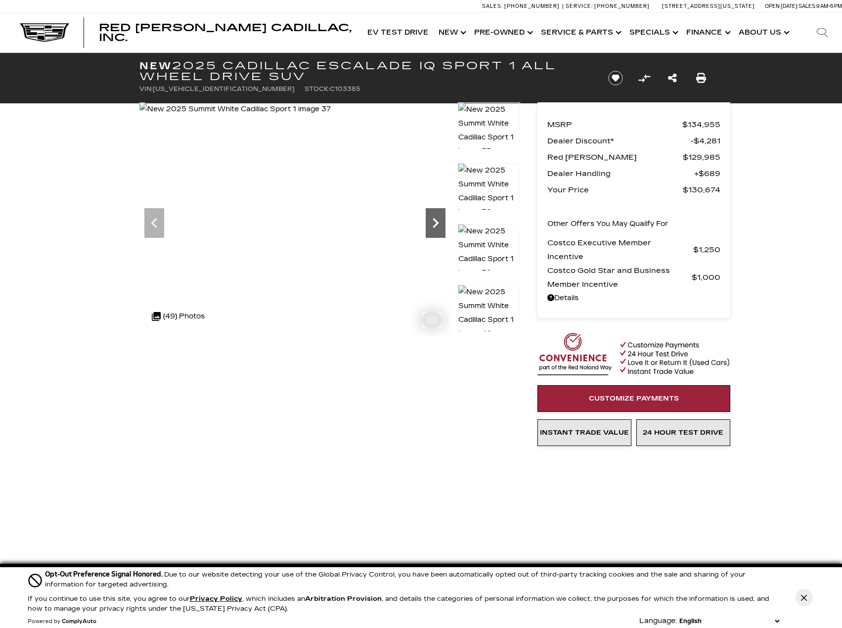
click at [437, 225] on icon "Next" at bounding box center [436, 223] width 6 height 10
